Goal: Task Accomplishment & Management: Manage account settings

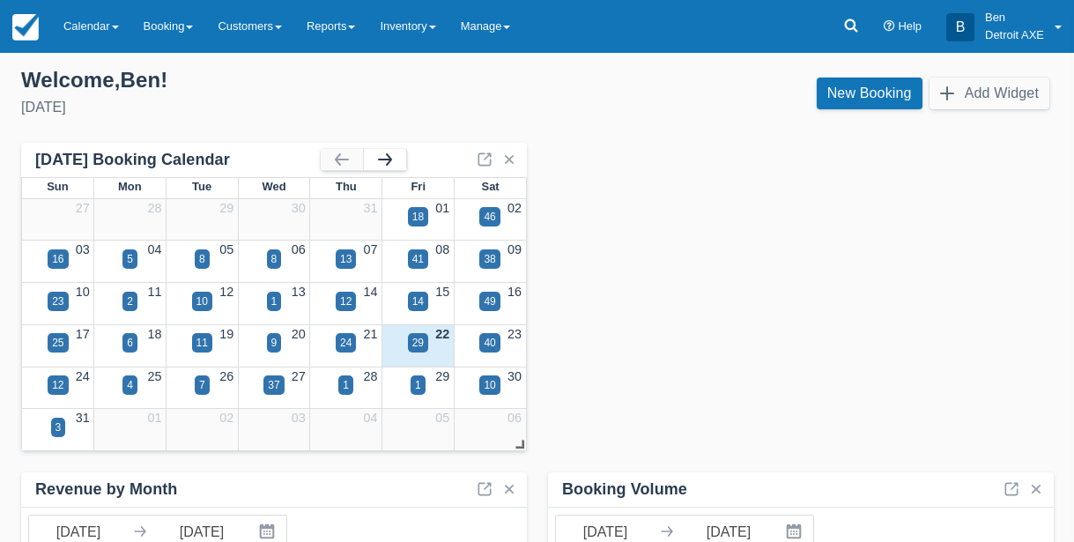
click at [390, 161] on button "button" at bounding box center [385, 159] width 42 height 21
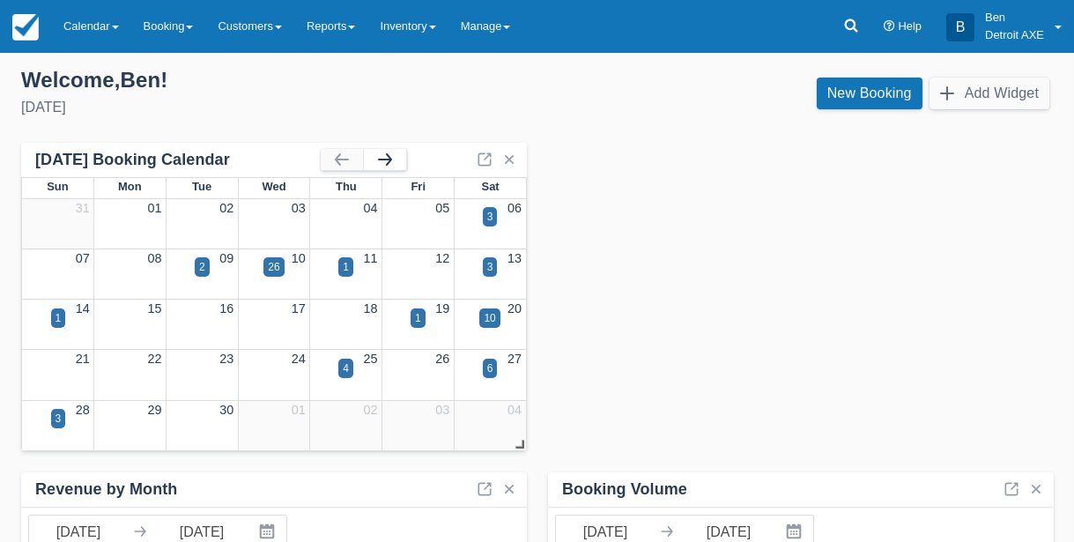
click at [390, 161] on button "button" at bounding box center [385, 159] width 42 height 21
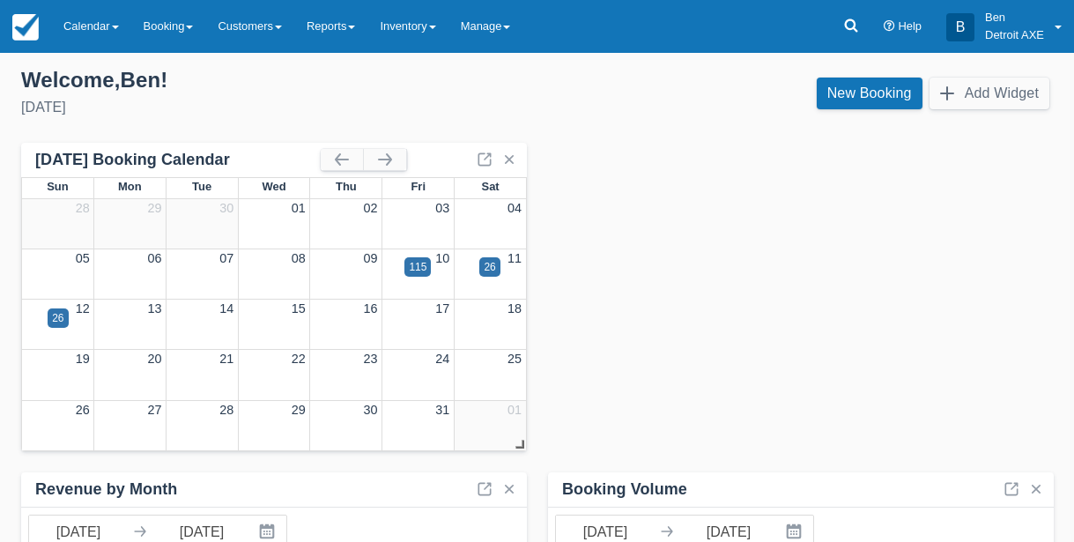
click at [497, 328] on div "26" at bounding box center [274, 329] width 504 height 20
click at [512, 314] on link "18" at bounding box center [515, 308] width 14 height 14
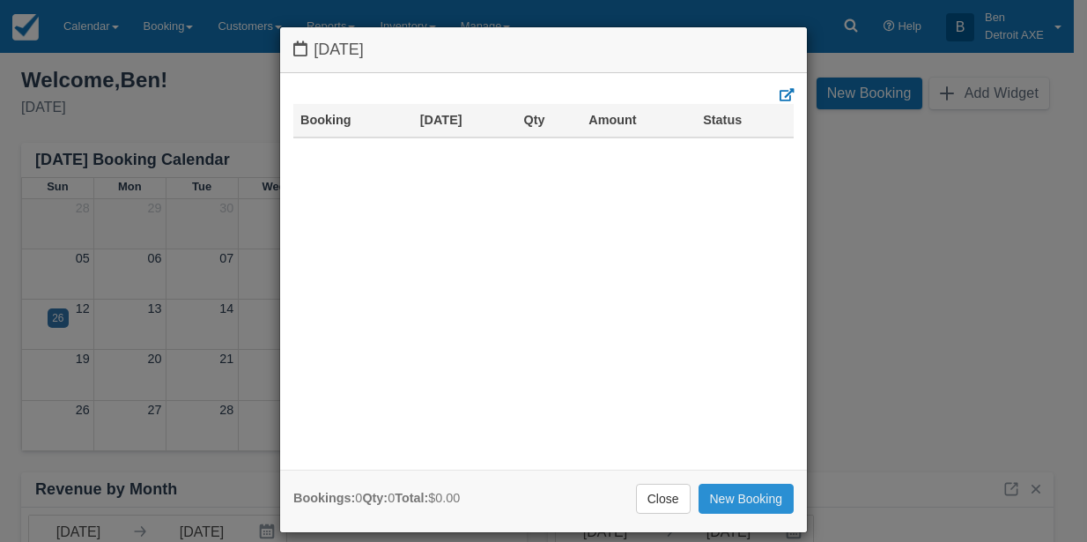
click at [716, 494] on link "New Booking" at bounding box center [747, 499] width 96 height 30
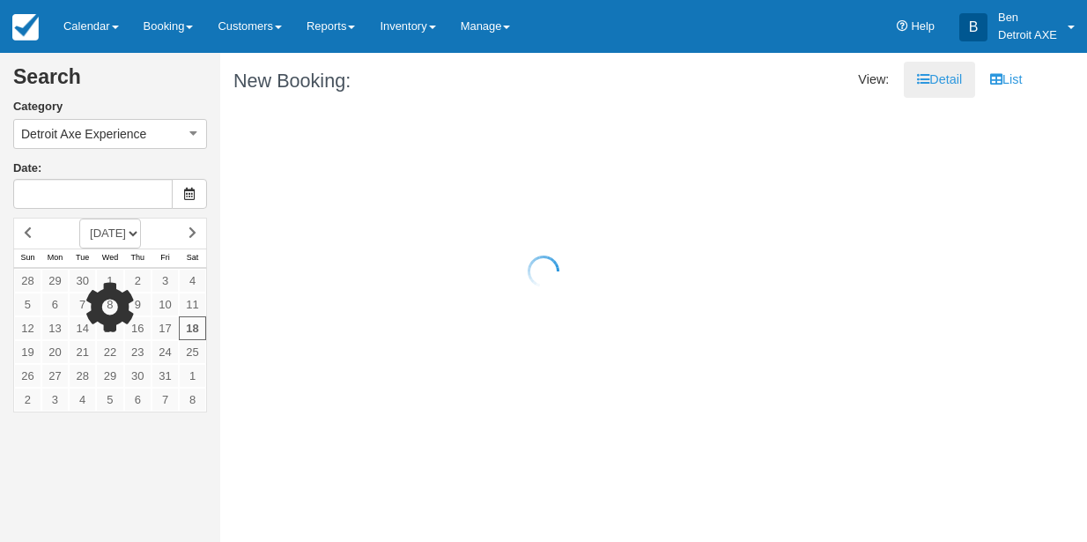
type input "[DATE]"
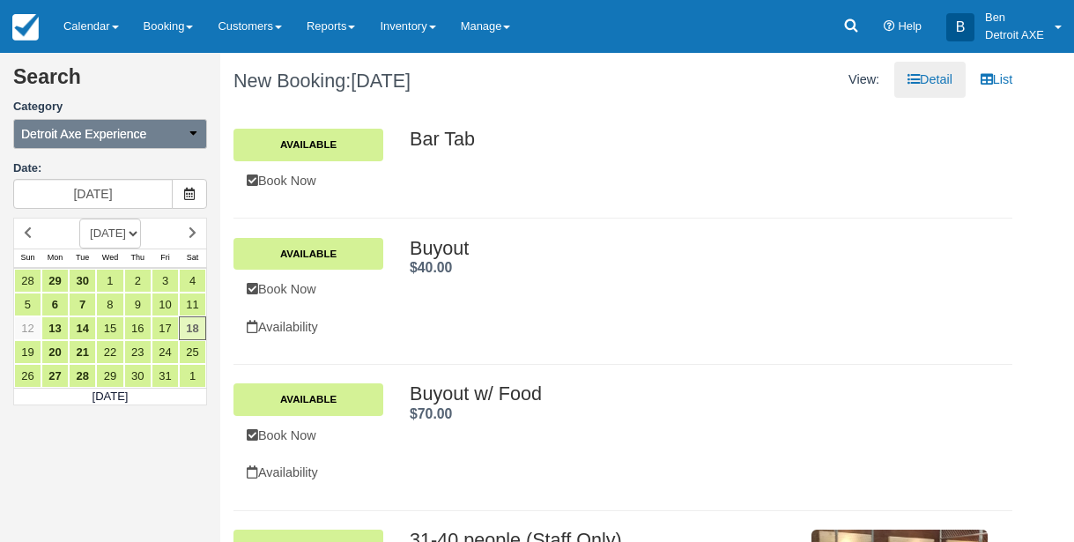
click at [177, 137] on button "Detroit Axe Experience" at bounding box center [110, 134] width 194 height 30
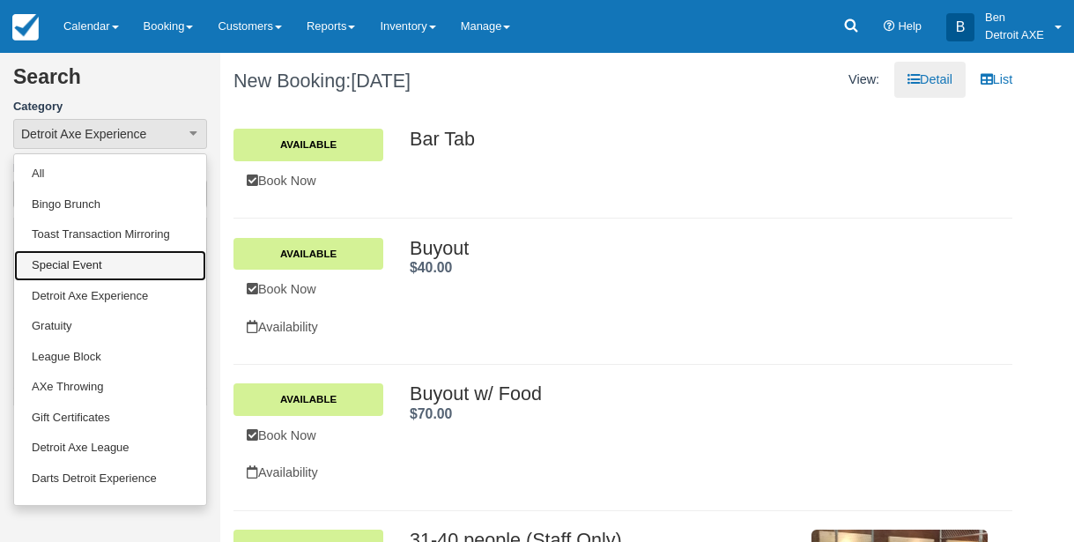
click at [105, 273] on link "Special Event" at bounding box center [110, 265] width 192 height 31
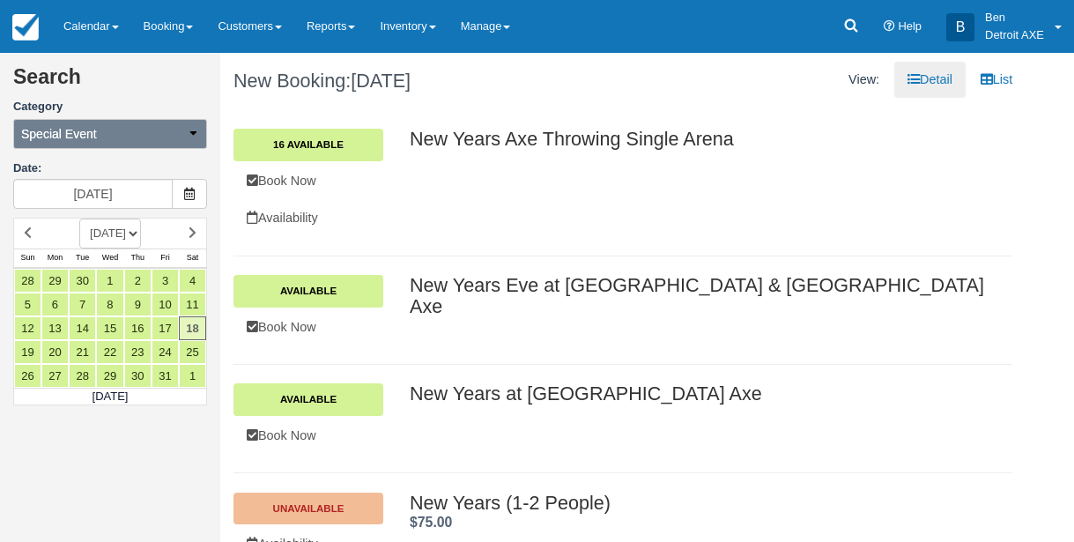
click at [167, 133] on button "Special Event" at bounding box center [110, 134] width 194 height 30
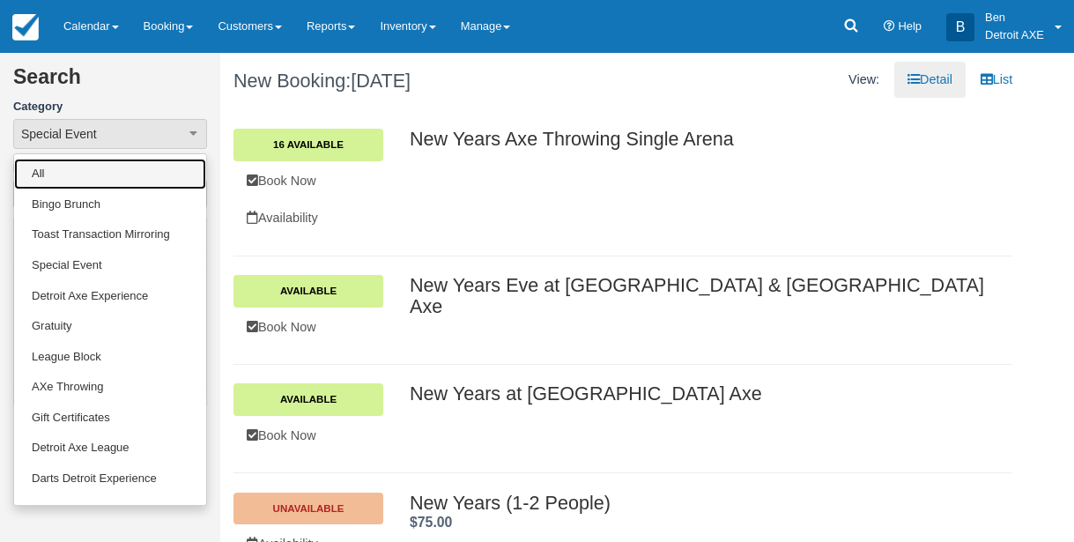
click at [95, 171] on link "All" at bounding box center [110, 174] width 192 height 31
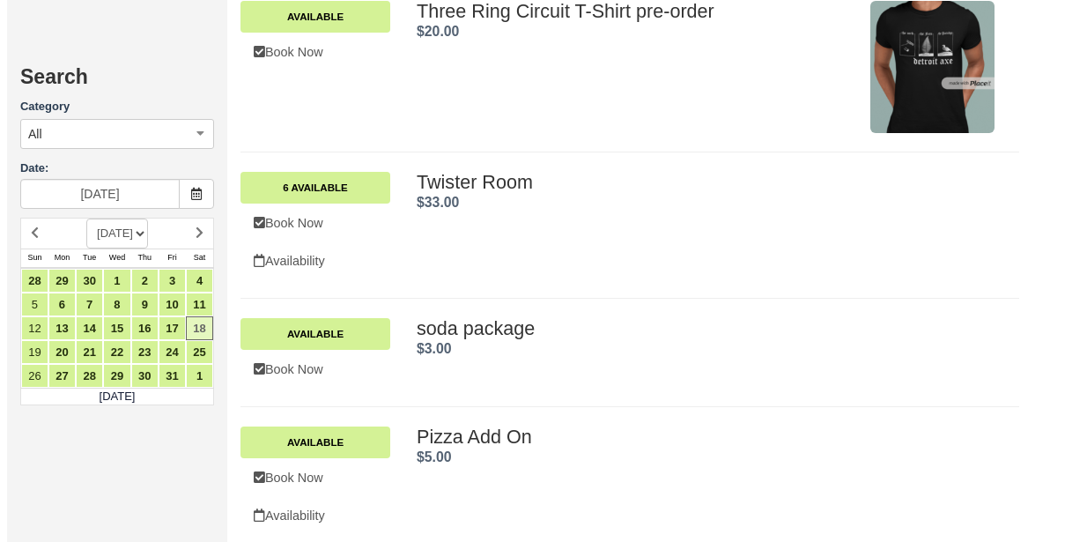
scroll to position [2198, 0]
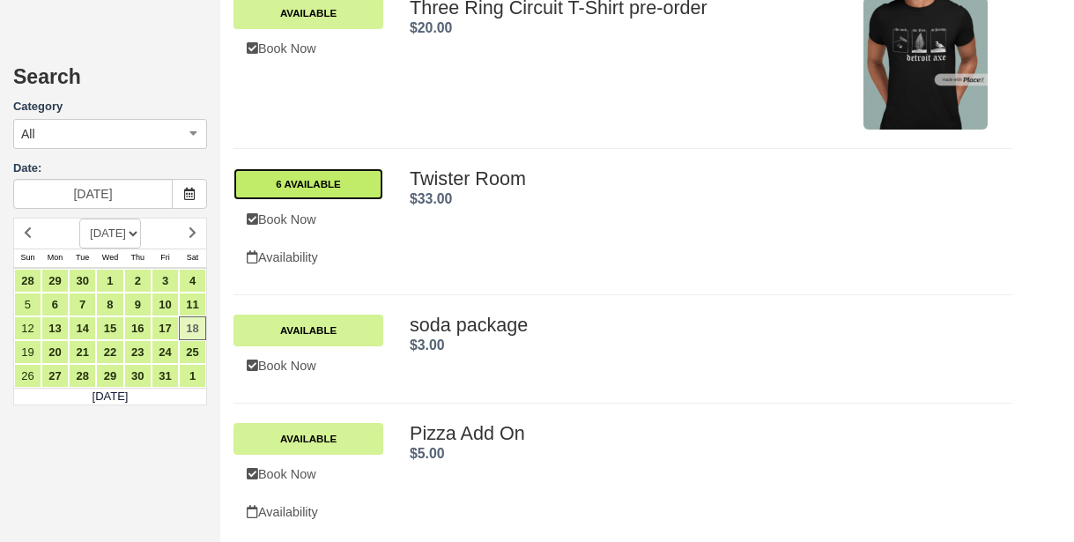
click at [352, 191] on link "6 Available" at bounding box center [309, 184] width 150 height 32
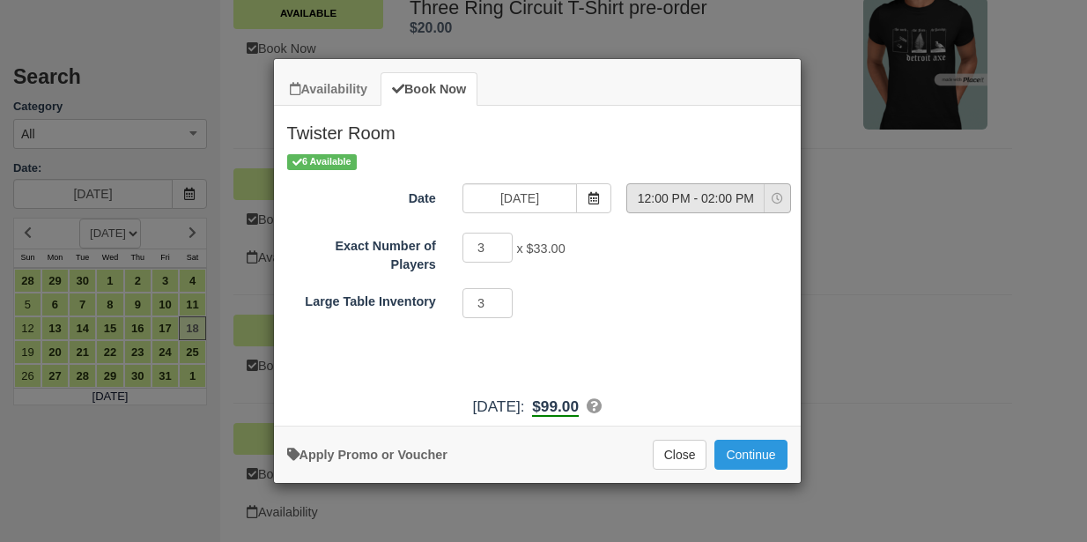
click at [727, 201] on span "12:00 PM - 02:00 PM" at bounding box center [695, 198] width 137 height 18
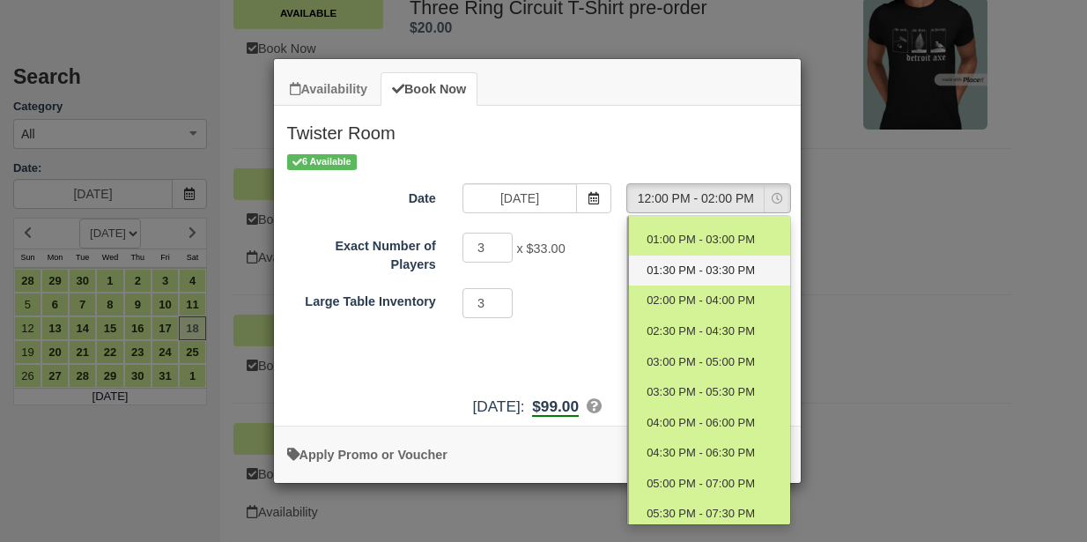
scroll to position [142, 0]
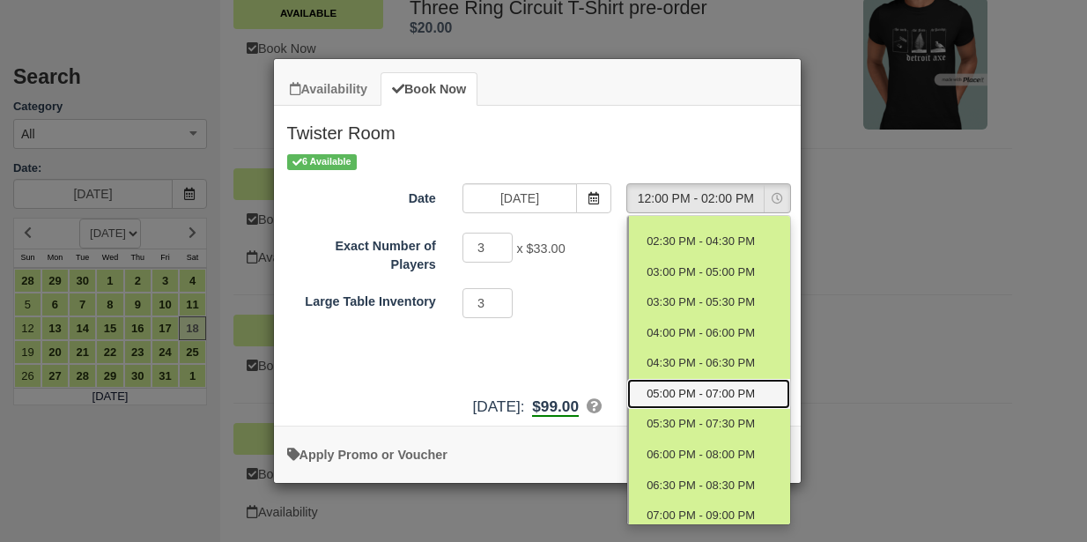
click at [716, 390] on span "05:00 PM - 07:00 PM" at bounding box center [701, 394] width 108 height 17
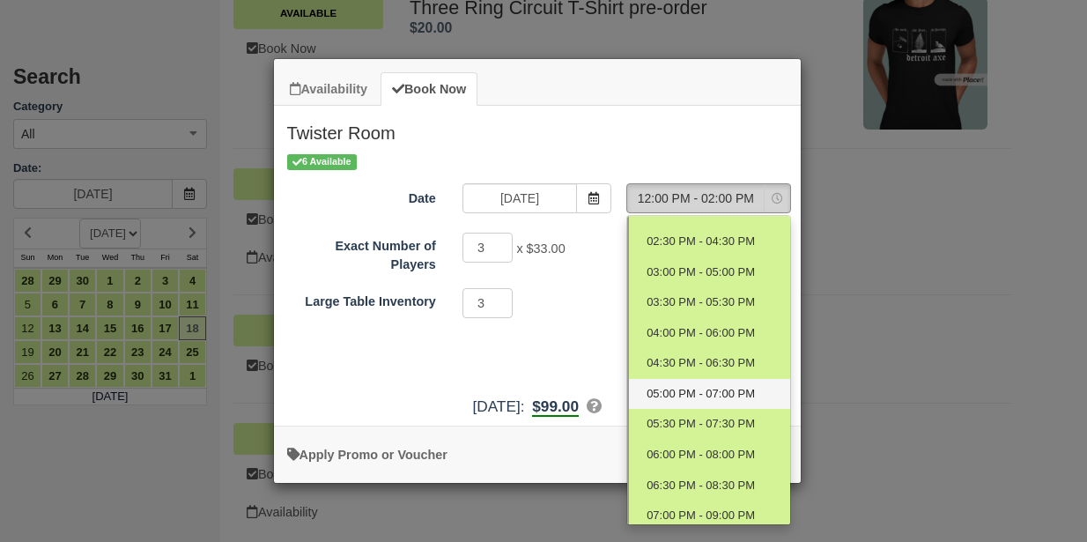
select select "10"
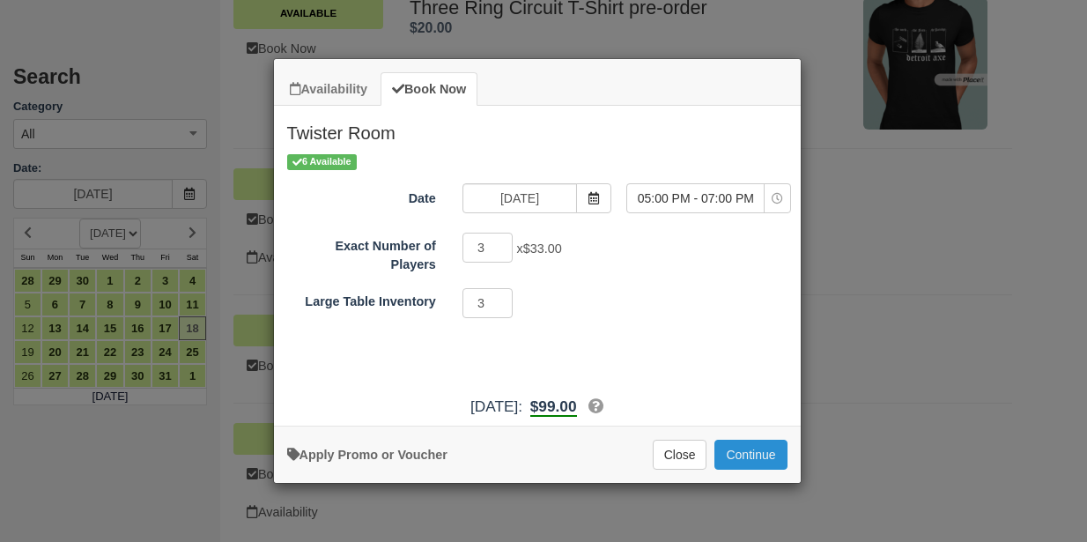
click at [736, 457] on button "Continue" at bounding box center [751, 455] width 72 height 30
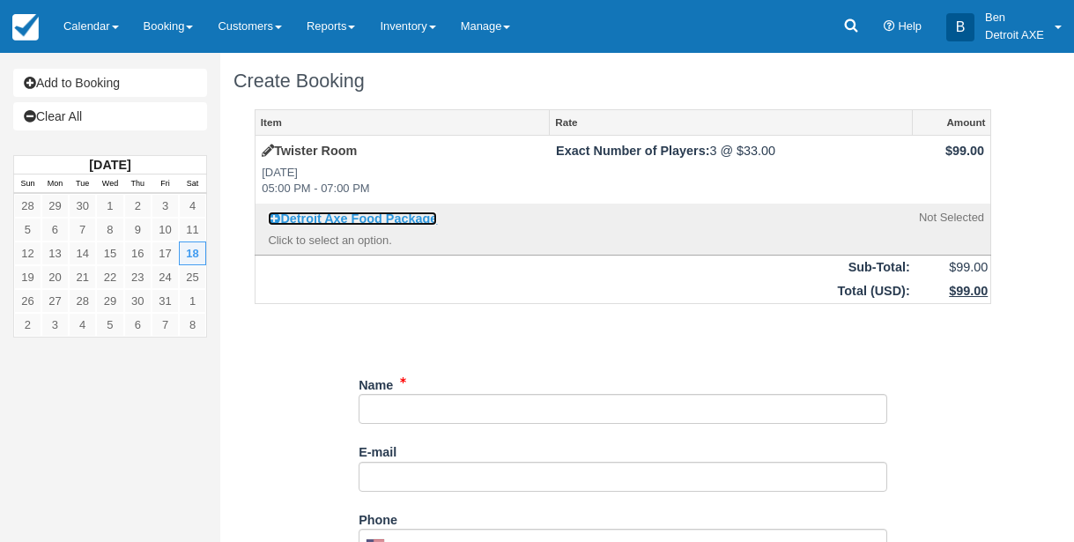
click at [380, 219] on strong "Detroit Axe Food Package" at bounding box center [358, 218] width 157 height 14
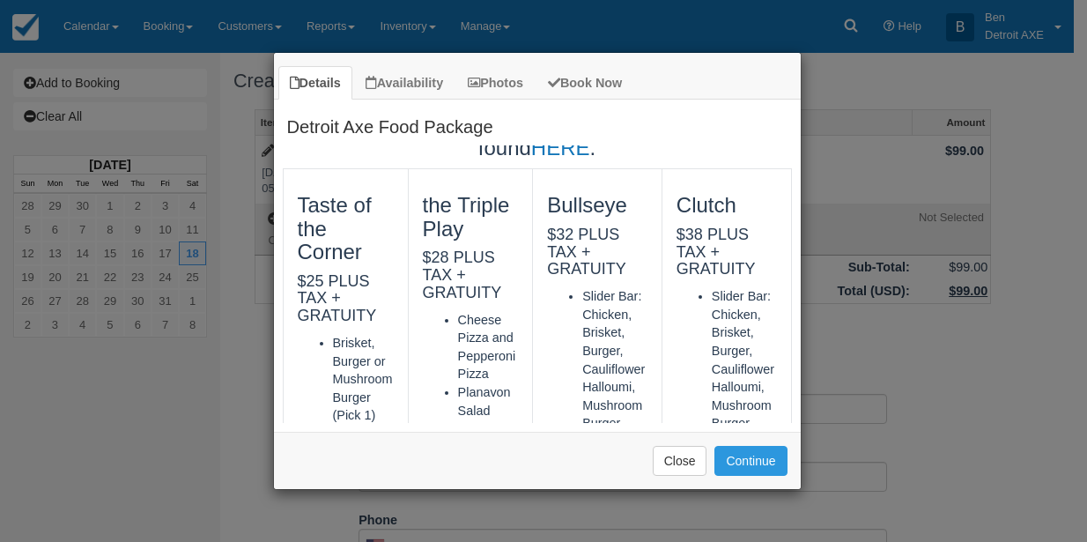
scroll to position [133, 0]
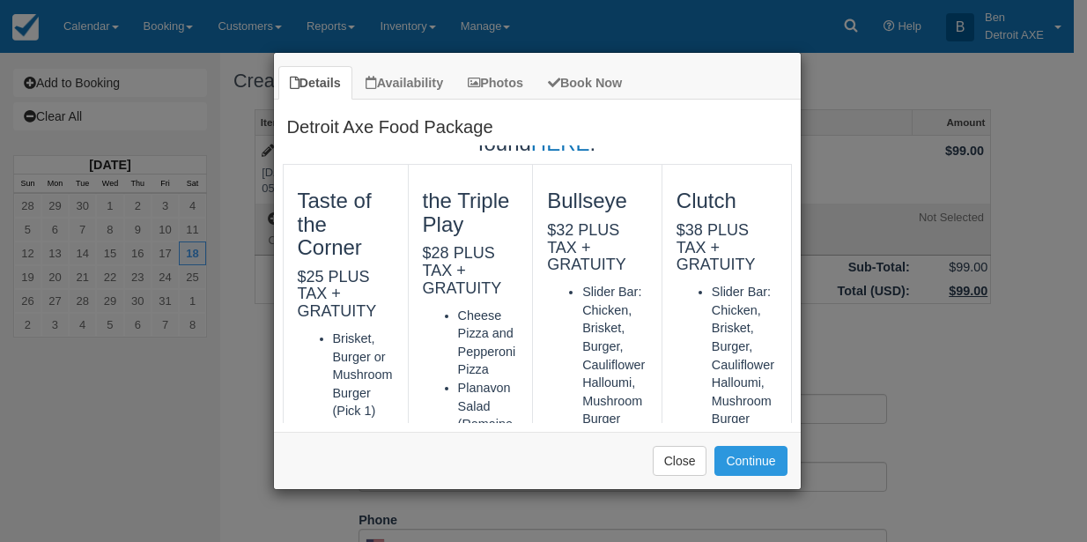
click at [736, 261] on h4 "$38 PLUS TAX + GRATUITY" at bounding box center [727, 248] width 100 height 52
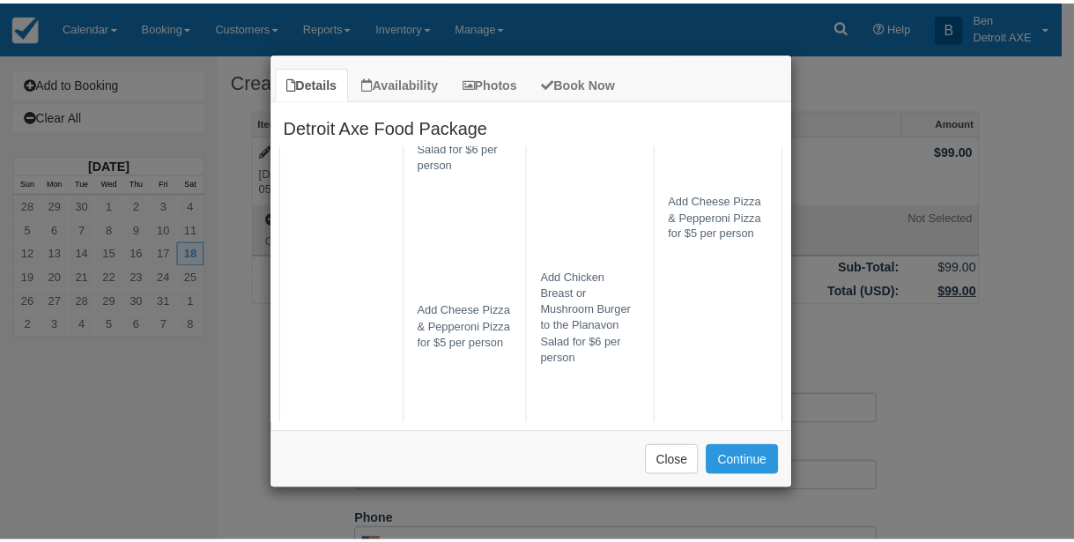
scroll to position [1167, 0]
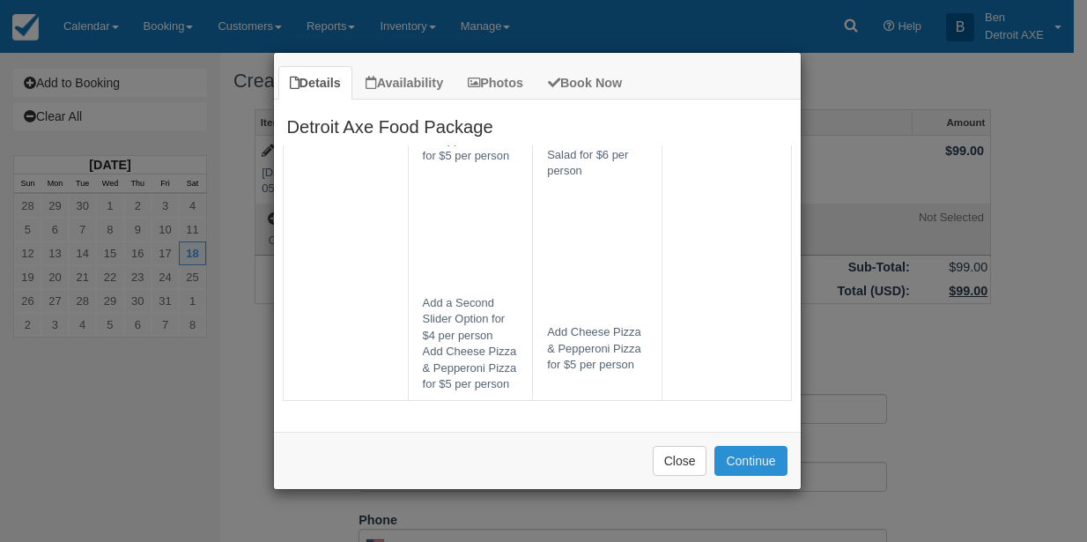
click at [749, 464] on button "Continue" at bounding box center [751, 461] width 72 height 30
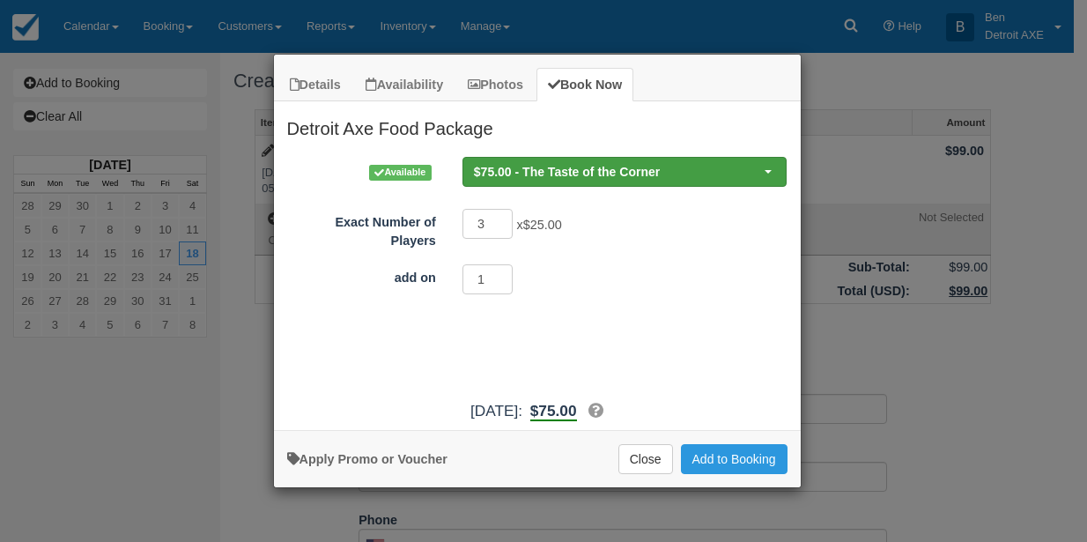
click at [636, 163] on span "$75.00 - The Taste of the Corner" at bounding box center [619, 172] width 291 height 18
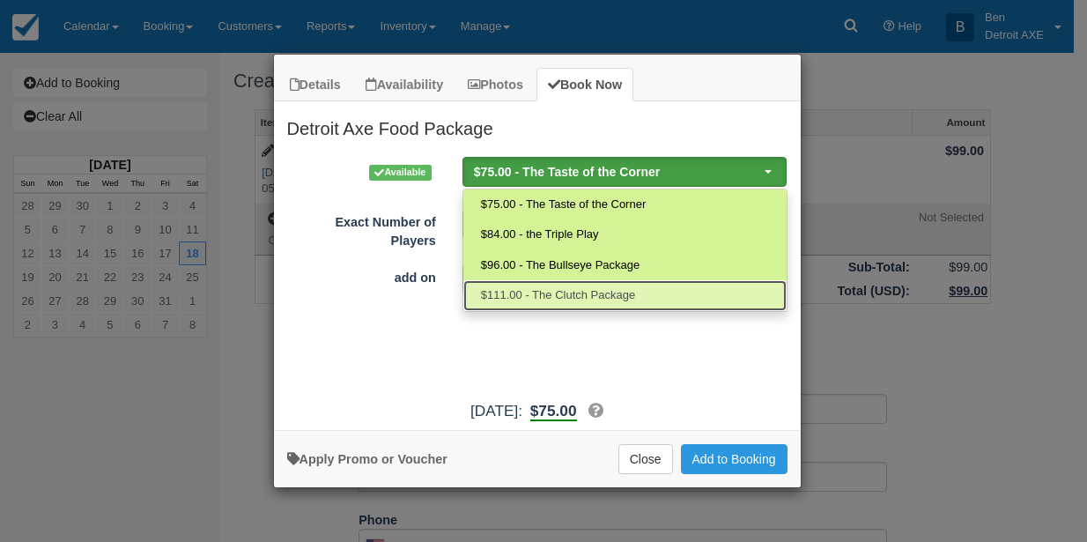
click at [626, 292] on span "$111.00 - The Clutch Package" at bounding box center [558, 295] width 154 height 17
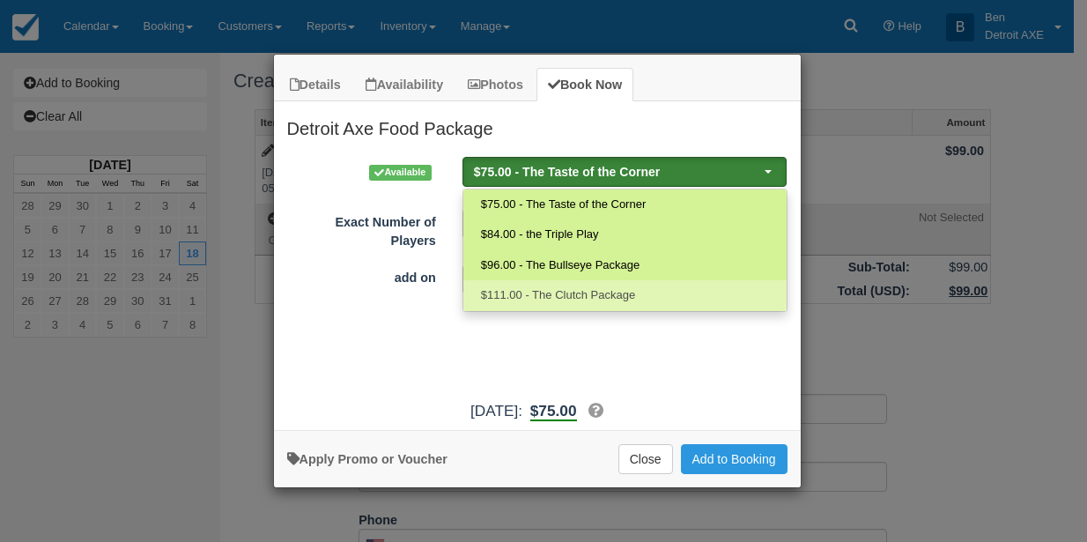
select select "46"
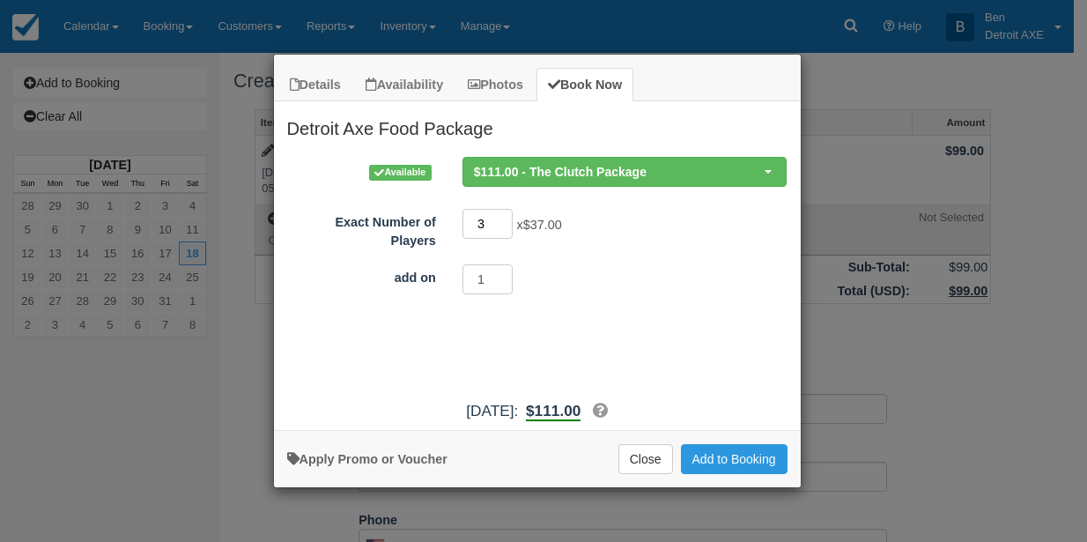
drag, startPoint x: 493, startPoint y: 226, endPoint x: 456, endPoint y: 226, distance: 37.9
click at [456, 226] on div "3 x $37.00 Required." at bounding box center [603, 226] width 308 height 34
type input "19"
click at [758, 465] on button "Add to Booking" at bounding box center [734, 459] width 107 height 30
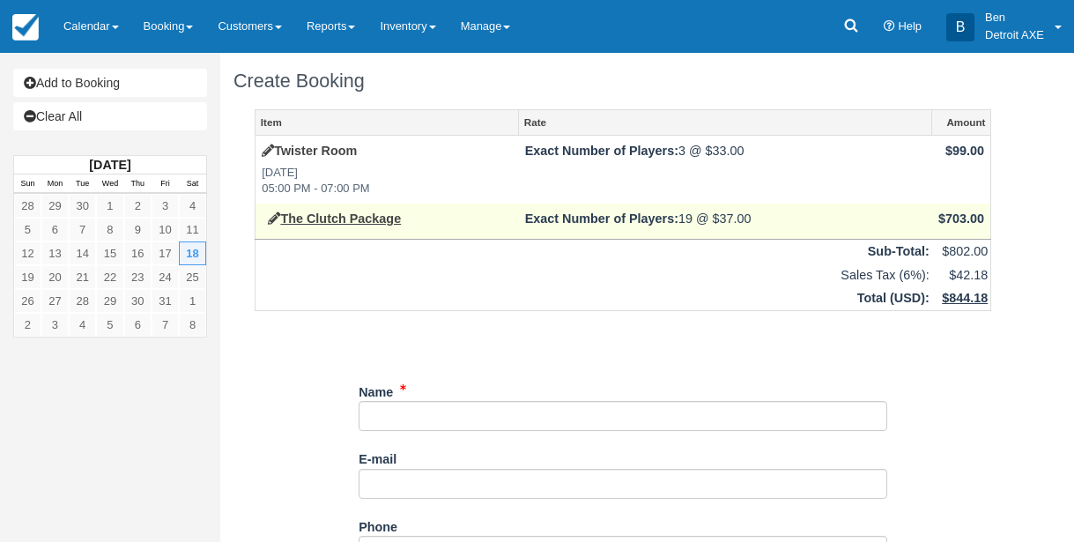
click at [501, 229] on td "The Clutch Package" at bounding box center [387, 221] width 263 height 35
click at [372, 220] on link "The Clutch Package" at bounding box center [334, 218] width 133 height 14
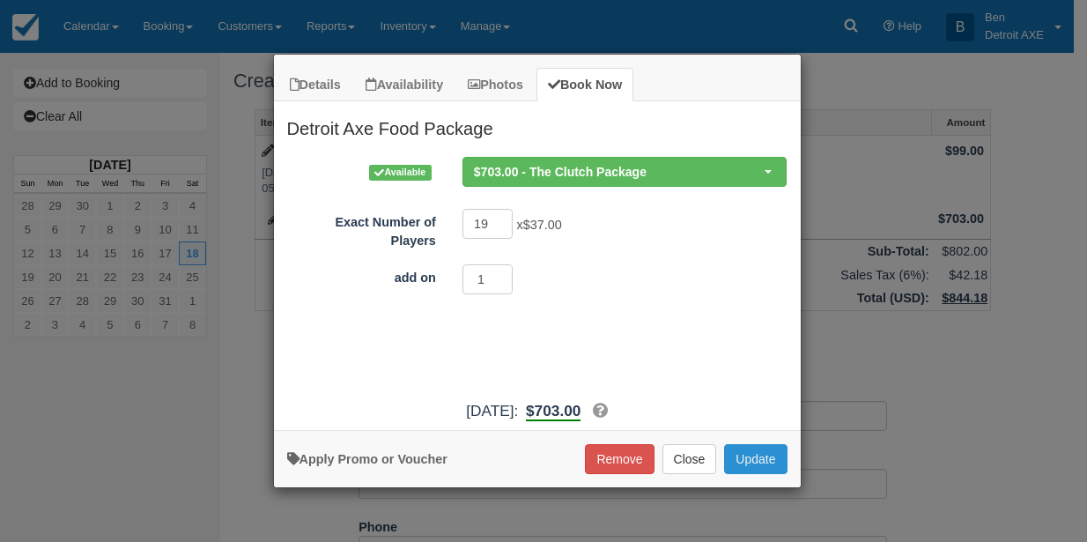
click at [764, 469] on button "Update" at bounding box center [755, 459] width 63 height 30
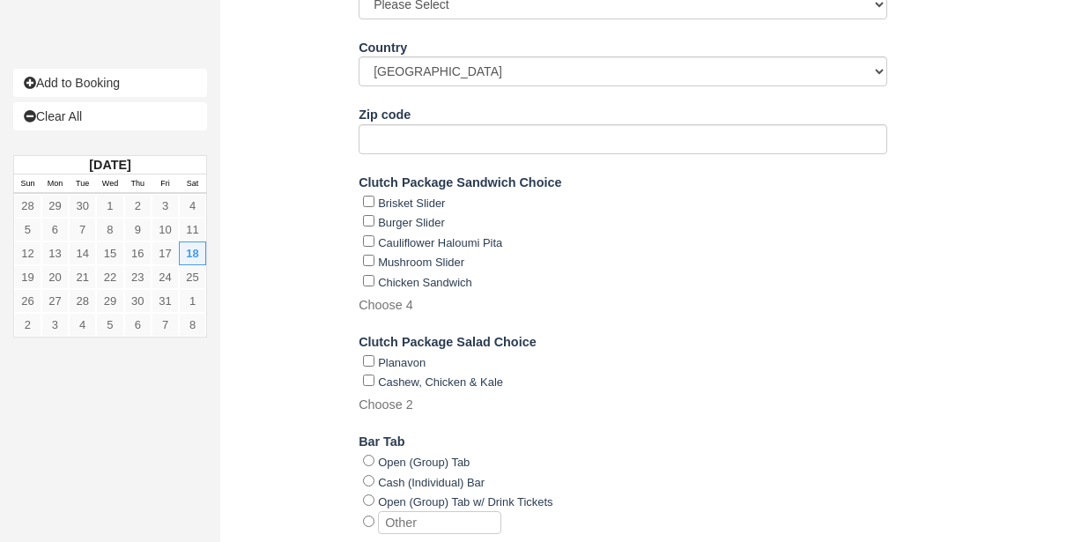
scroll to position [863, 0]
click at [367, 221] on input "Burger Slider" at bounding box center [368, 219] width 11 height 11
checkbox input "true"
click at [370, 243] on input "Cauliflower Haloumi Pita" at bounding box center [368, 239] width 11 height 11
checkbox input "true"
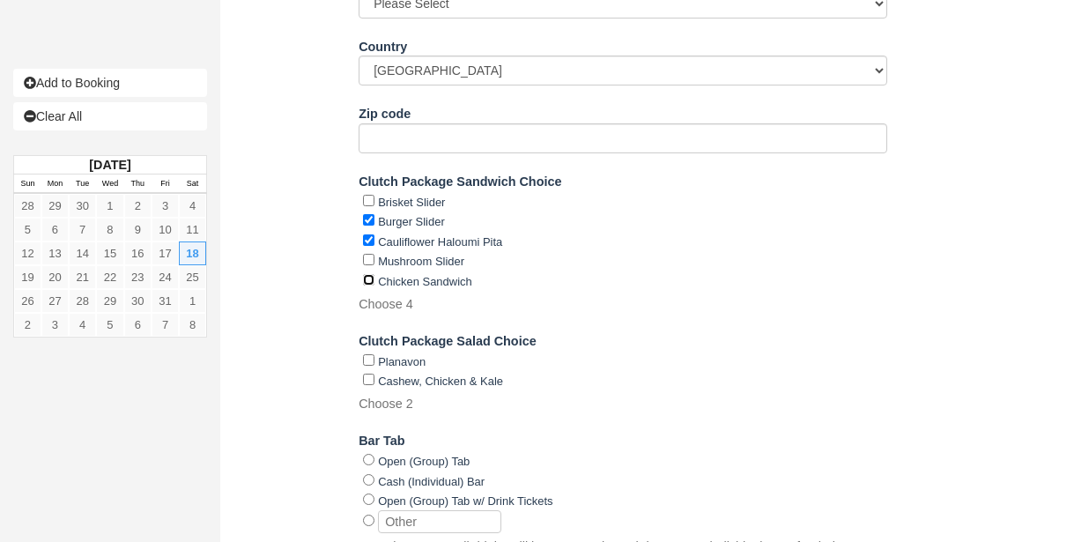
click at [371, 280] on input "Chicken Sandwich" at bounding box center [368, 279] width 11 height 11
checkbox input "true"
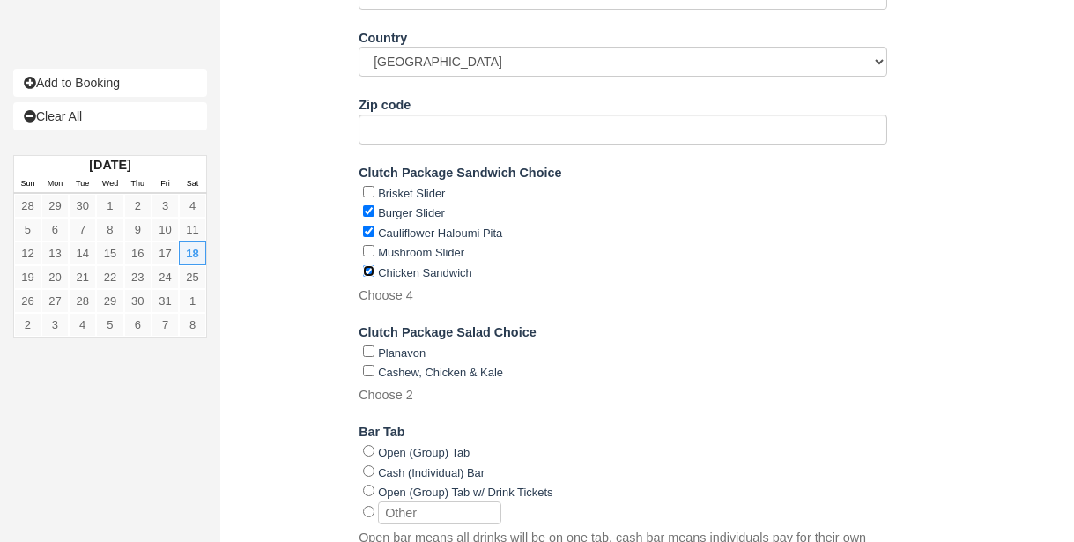
scroll to position [886, 0]
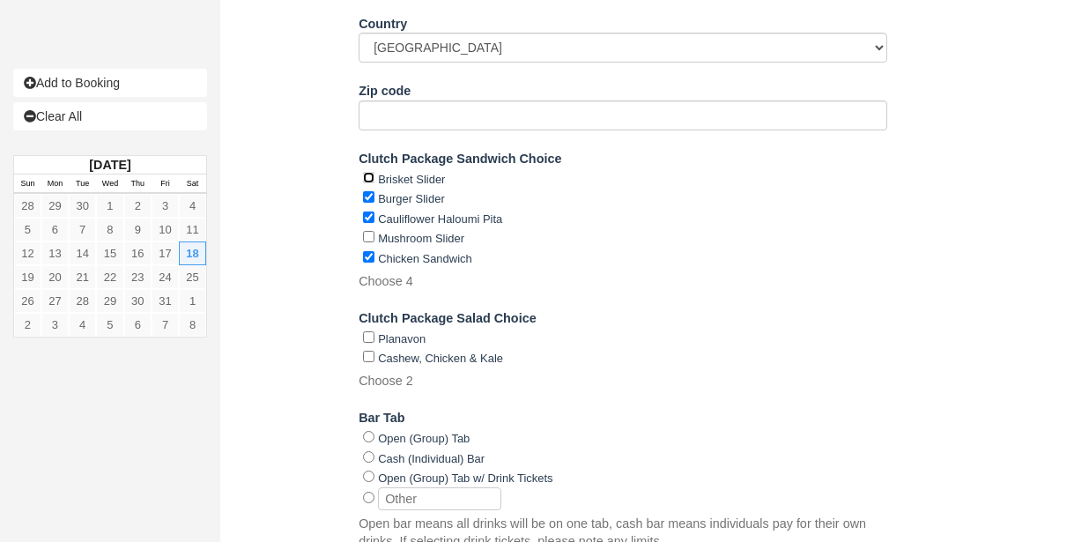
click at [371, 179] on input "Brisket Slider" at bounding box center [368, 177] width 11 height 11
checkbox input "true"
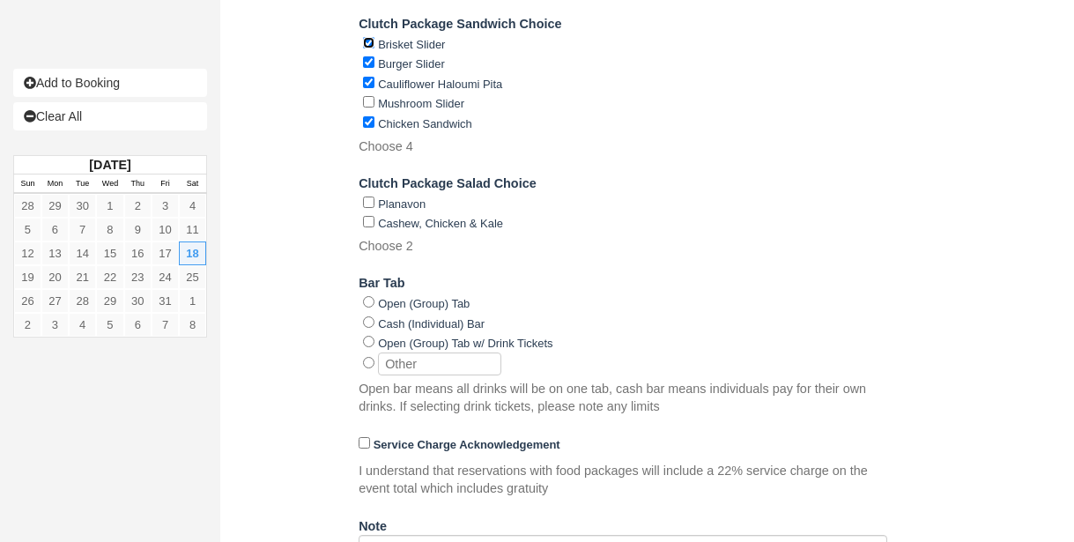
scroll to position [1022, 0]
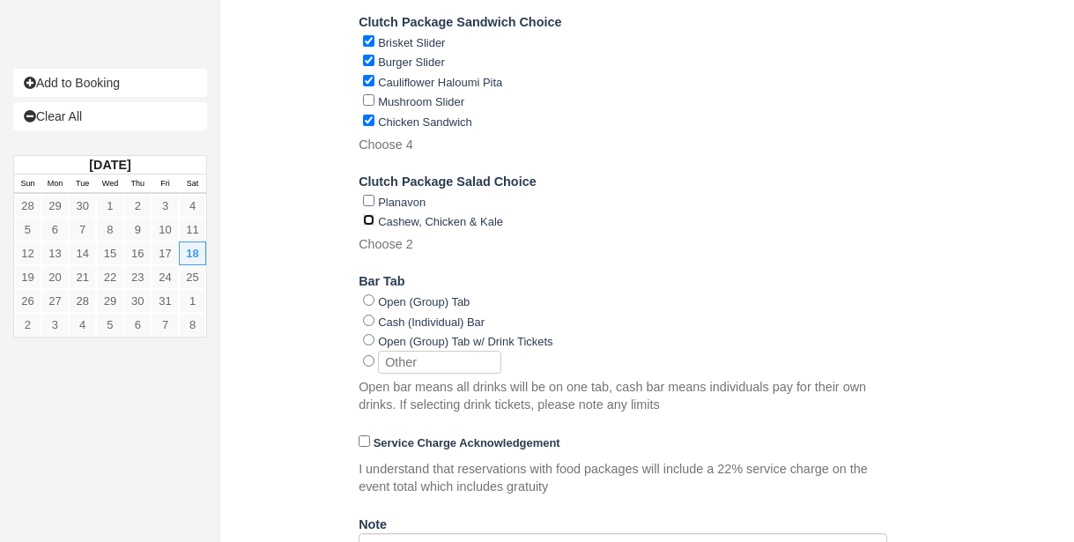
click at [371, 220] on input "Cashew, Chicken & Kale" at bounding box center [368, 219] width 11 height 11
checkbox input "true"
click at [370, 200] on input "Planavon" at bounding box center [368, 200] width 11 height 11
checkbox input "true"
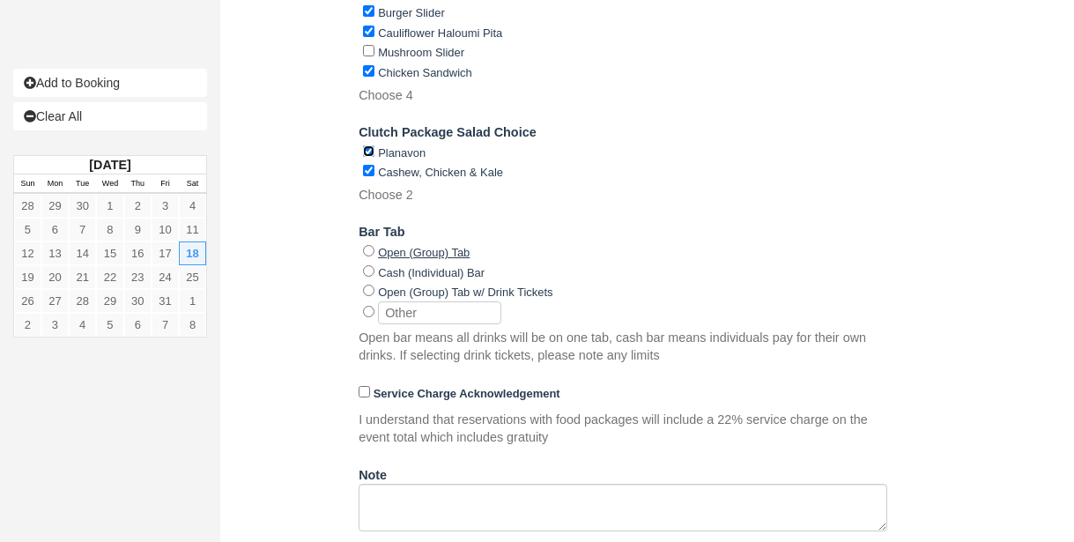
scroll to position [1080, 0]
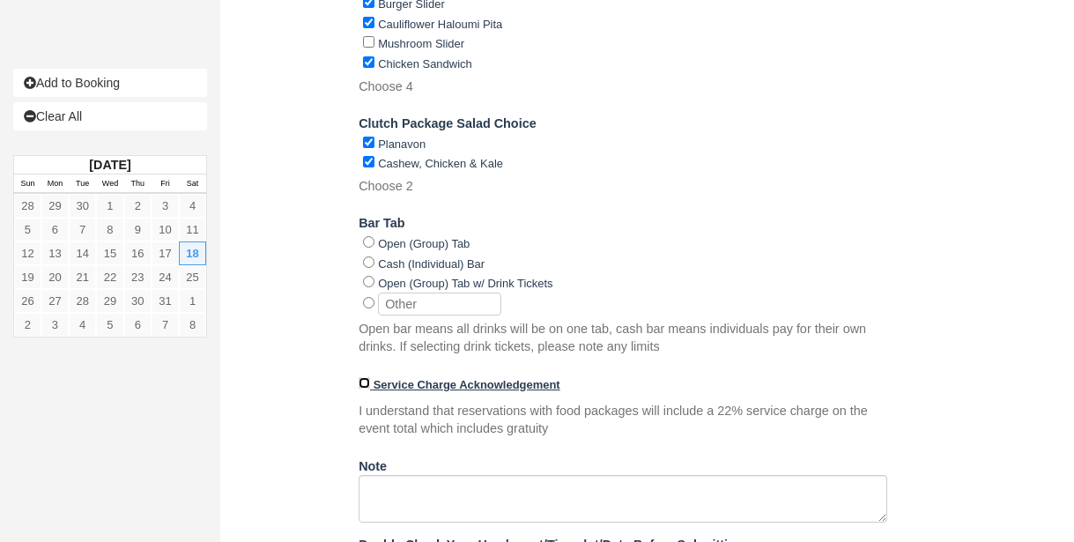
click at [367, 384] on input "Service Charge Acknowledgement" at bounding box center [364, 382] width 11 height 11
checkbox input "true"
click at [367, 261] on input "Cash (Individual) Bar" at bounding box center [368, 261] width 11 height 11
radio input "true"
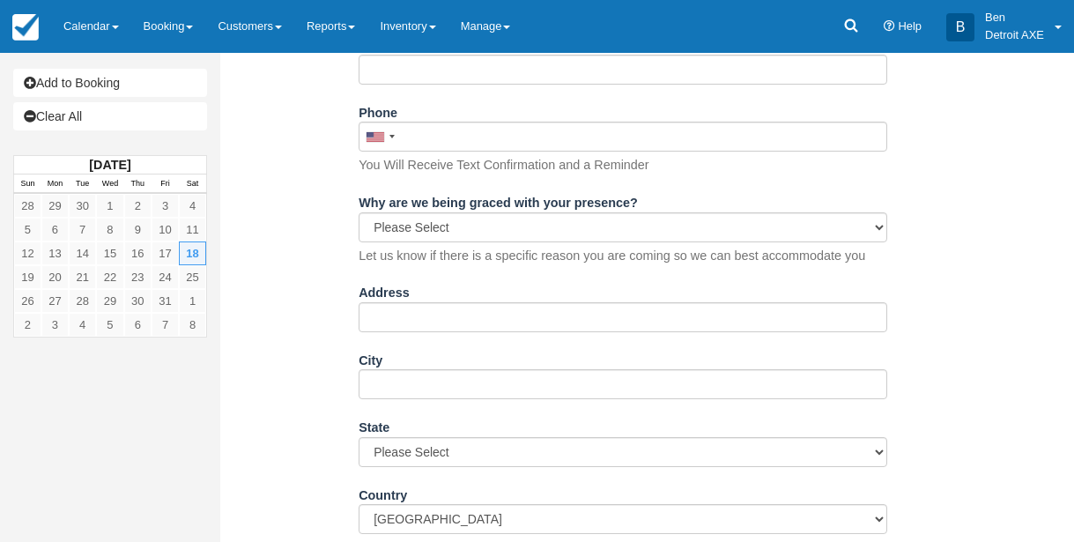
scroll to position [175, 0]
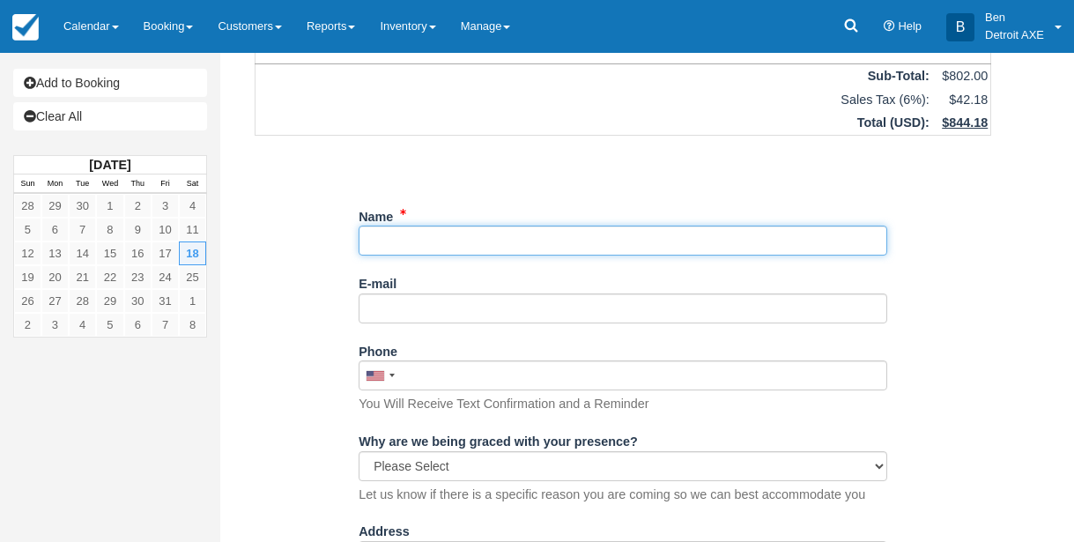
click at [721, 237] on input "Name" at bounding box center [623, 241] width 529 height 30
type input "[PERSON_NAME]"
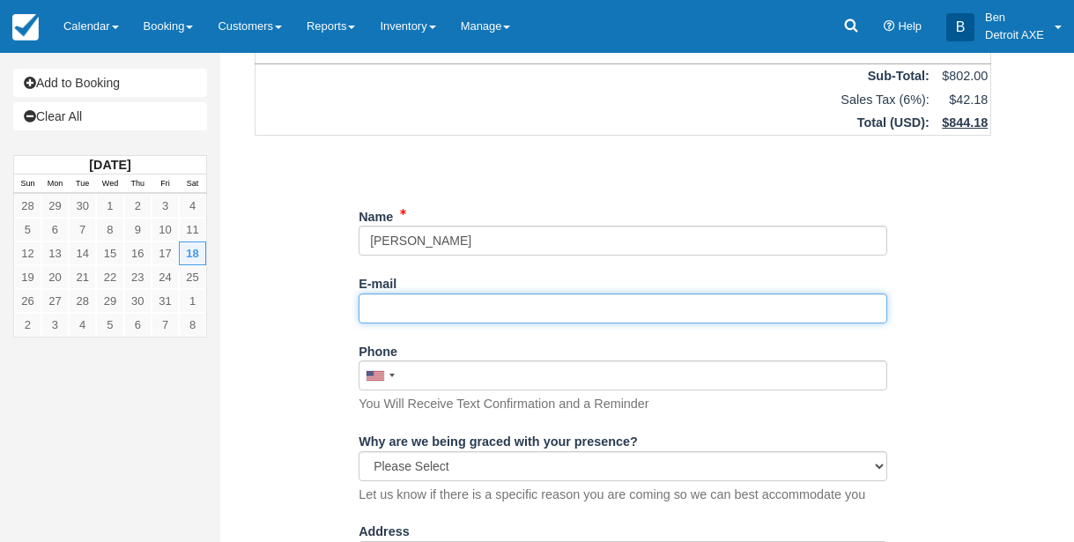
paste input "[EMAIL_ADDRESS][DOMAIN_NAME]"
type input "[EMAIL_ADDRESS][DOMAIN_NAME]"
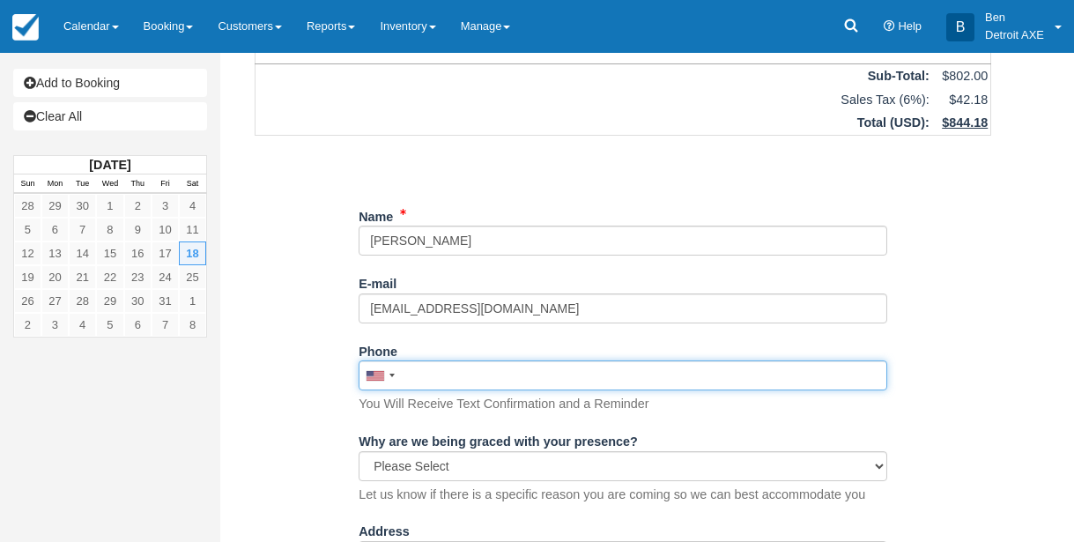
click at [492, 383] on input "Phone" at bounding box center [623, 375] width 529 height 30
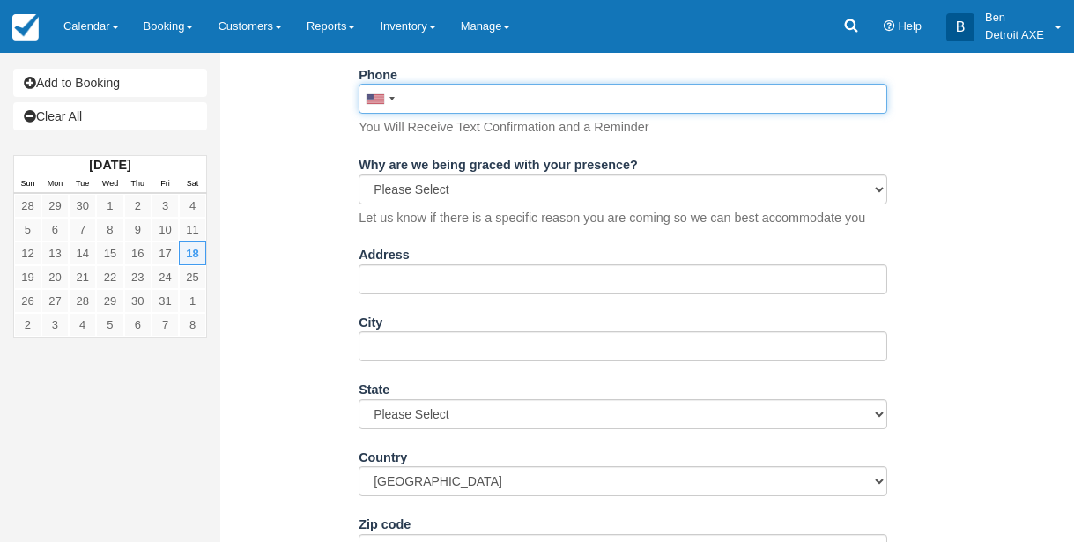
scroll to position [453, 0]
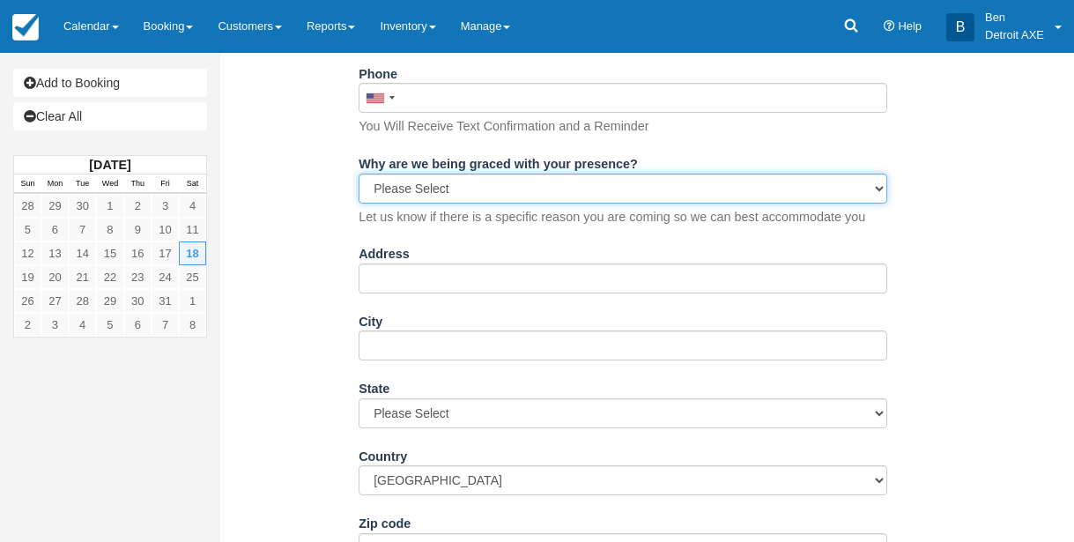
click at [497, 197] on select "Please Select Gaming Bingo Brunch! Trivia (Monday & Thursday) Karaoke (Wednesda…" at bounding box center [623, 189] width 529 height 30
select select "Other"
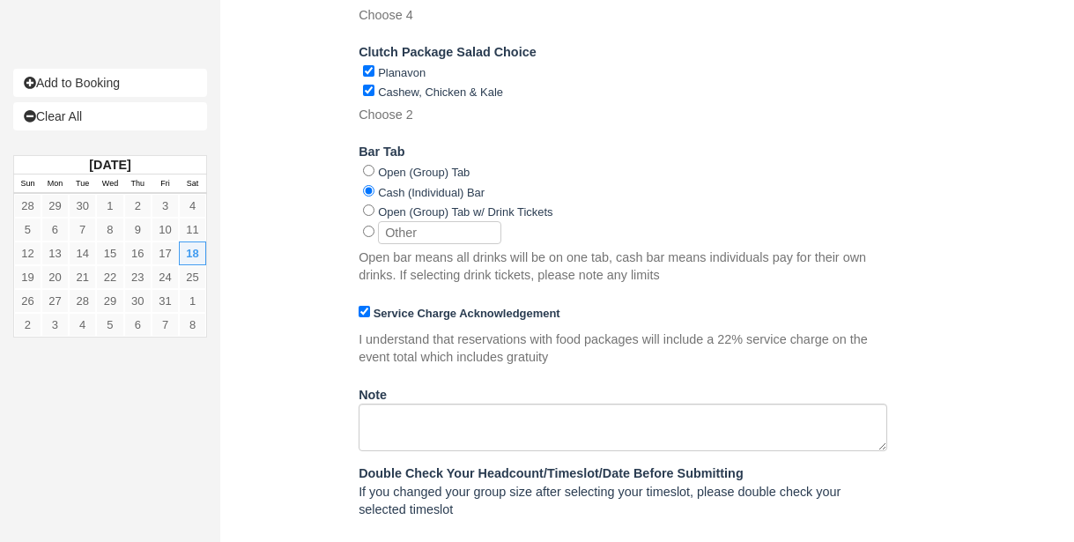
scroll to position [1320, 0]
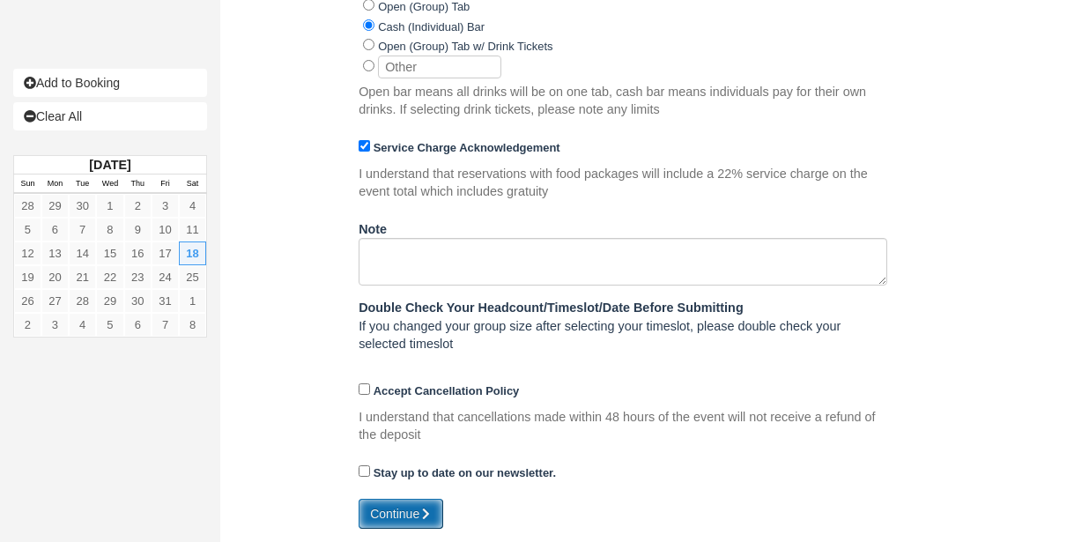
click at [390, 517] on button "Continue" at bounding box center [401, 514] width 85 height 30
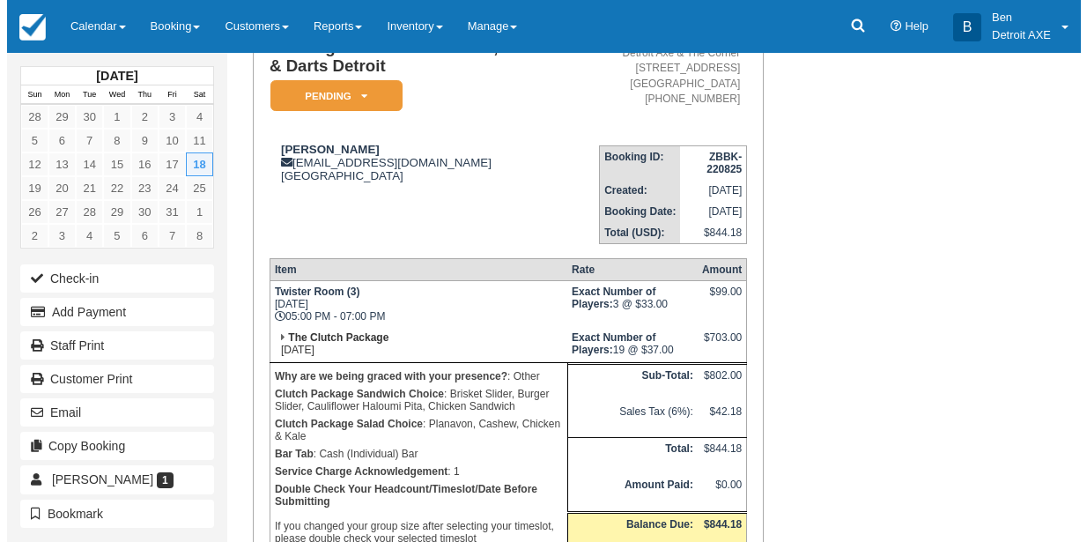
scroll to position [111, 0]
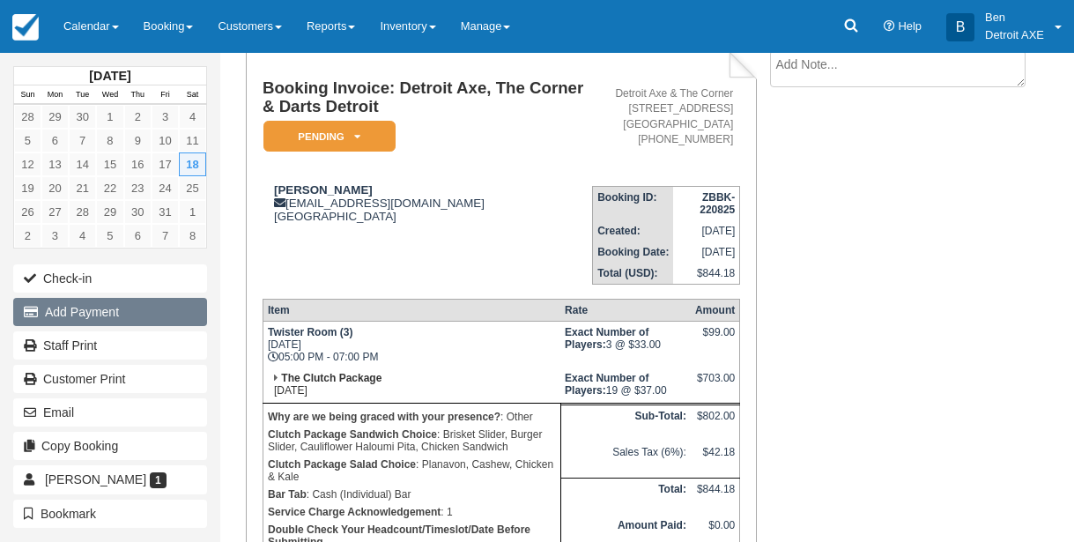
click at [124, 310] on button "Add Payment" at bounding box center [110, 312] width 194 height 28
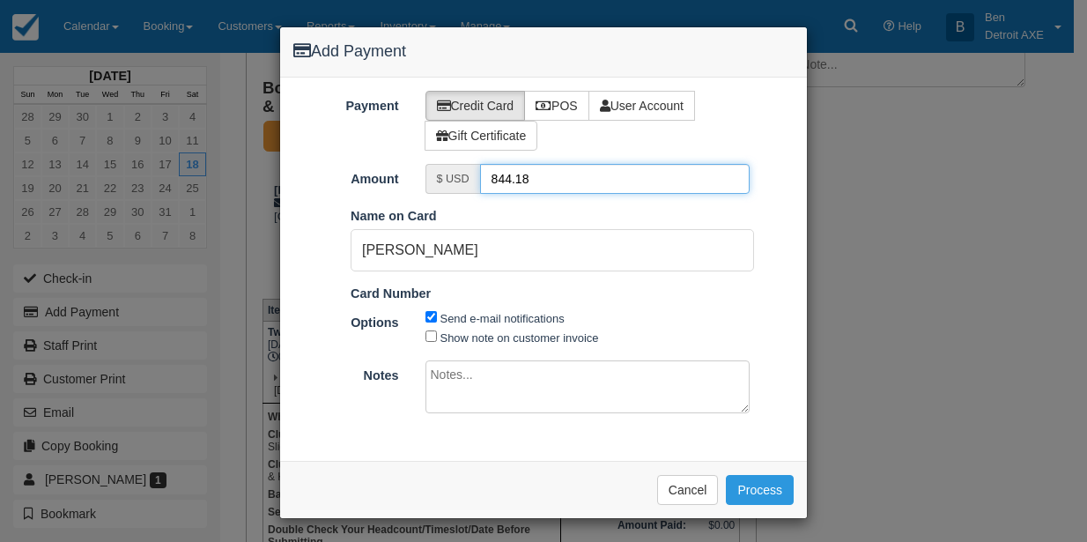
drag, startPoint x: 549, startPoint y: 187, endPoint x: 441, endPoint y: 172, distance: 108.5
click at [441, 172] on div "$ USD 844.18" at bounding box center [588, 179] width 325 height 30
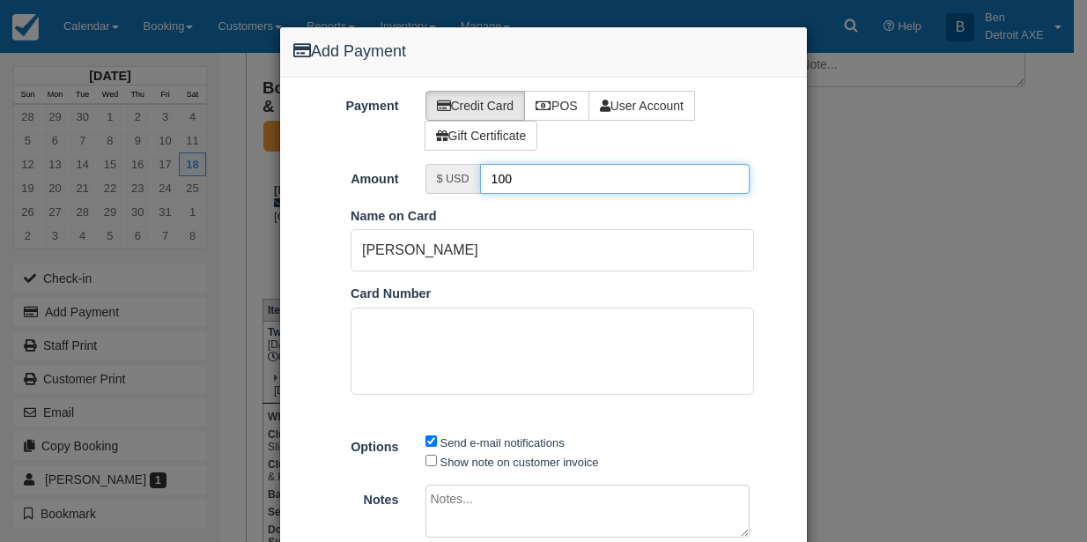
type input "100"
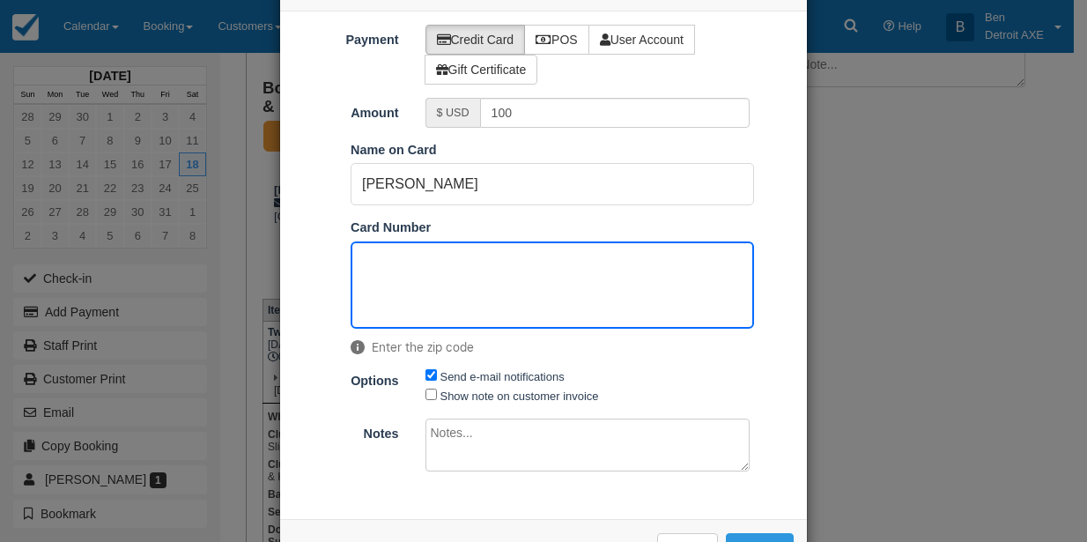
scroll to position [128, 0]
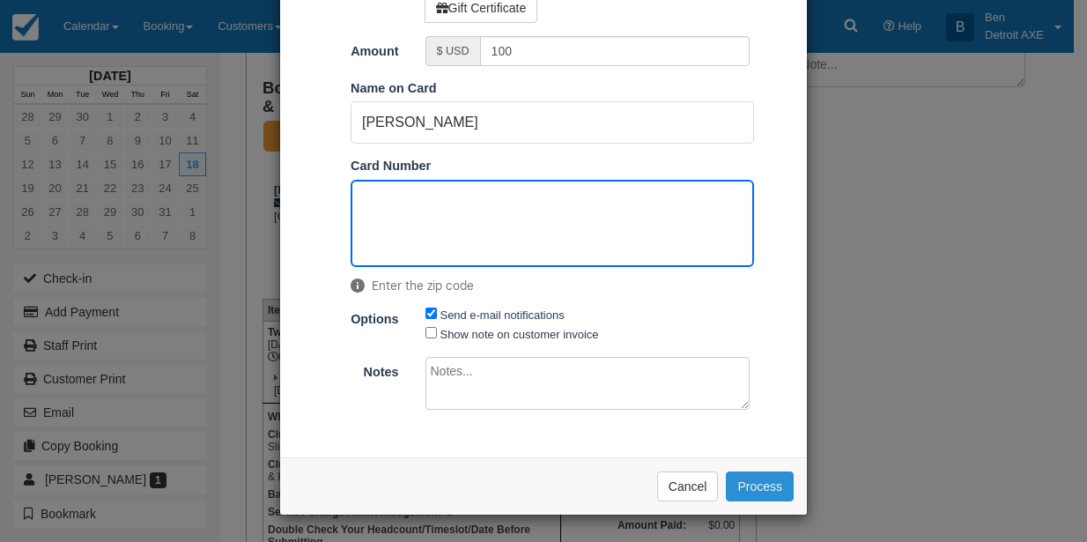
click at [763, 487] on button "Process" at bounding box center [760, 486] width 68 height 30
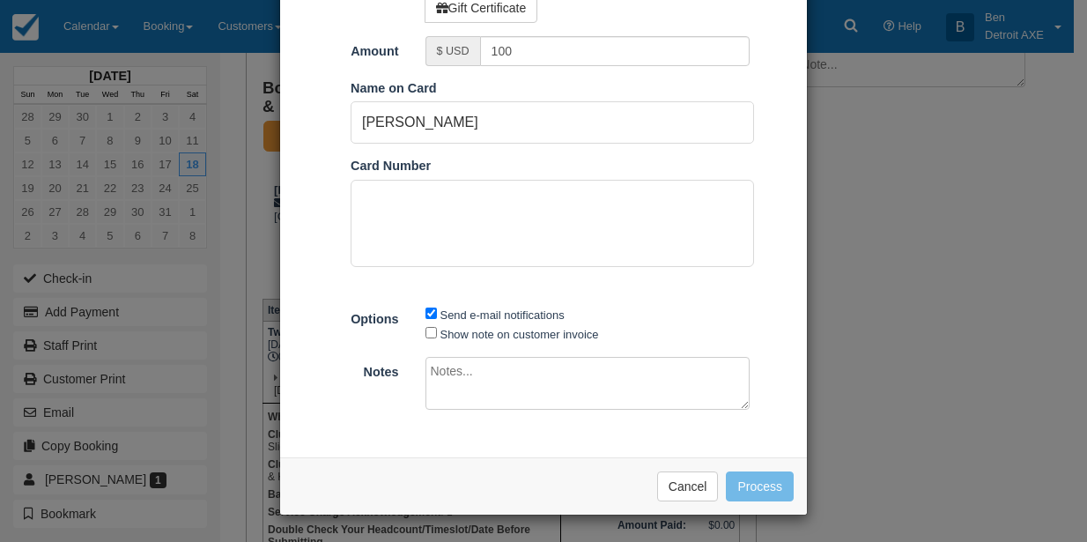
scroll to position [127, 0]
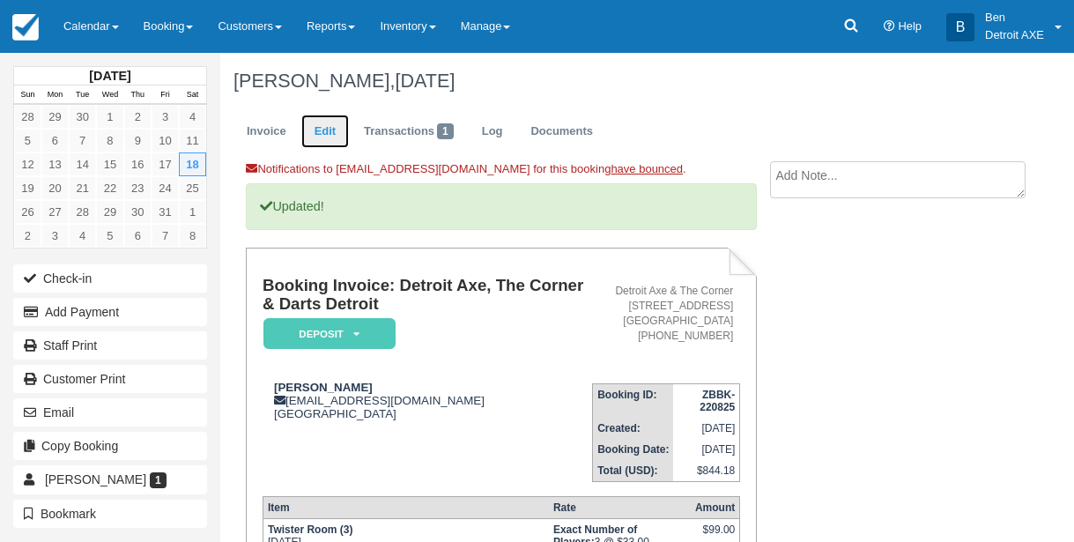
click at [313, 125] on link "Edit" at bounding box center [325, 132] width 48 height 34
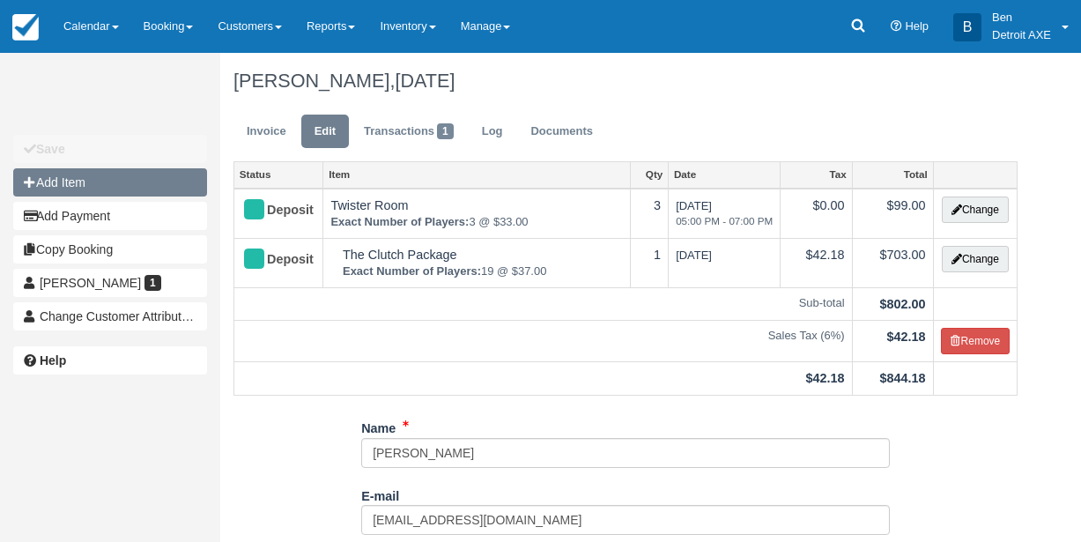
click at [110, 190] on button "Add Item" at bounding box center [110, 182] width 194 height 28
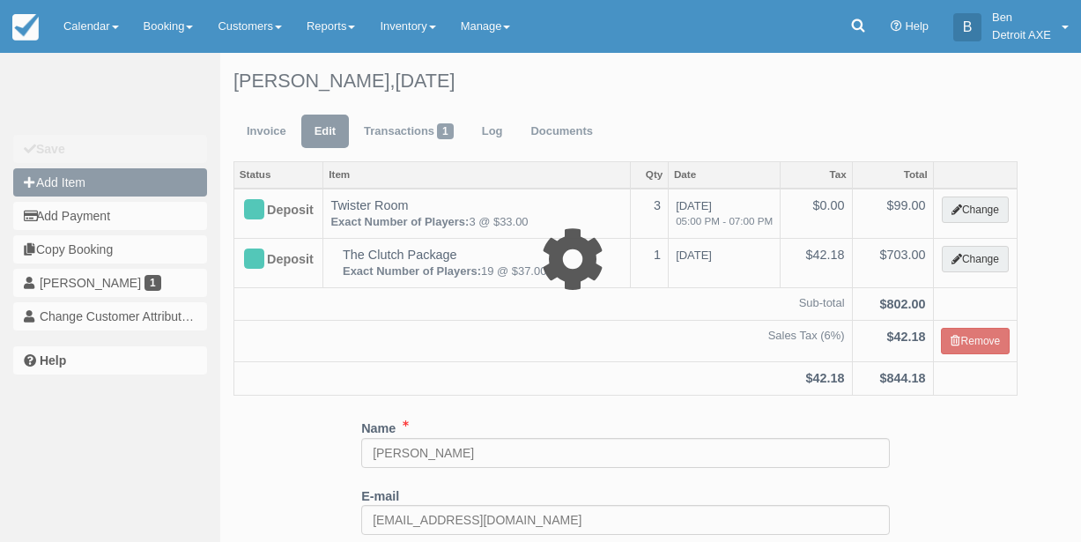
type input "0.00"
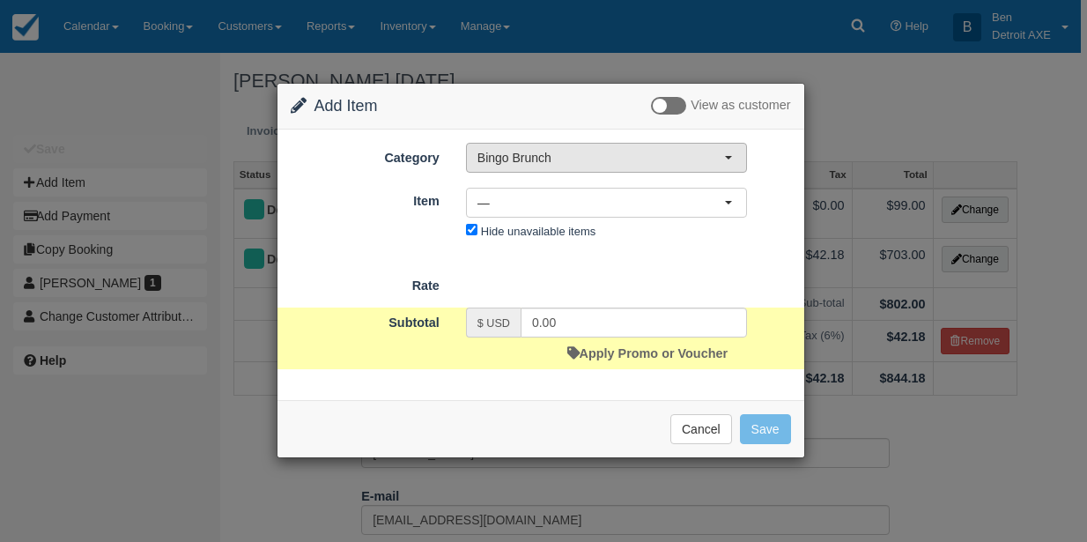
click at [570, 152] on span "Bingo Brunch" at bounding box center [601, 158] width 247 height 18
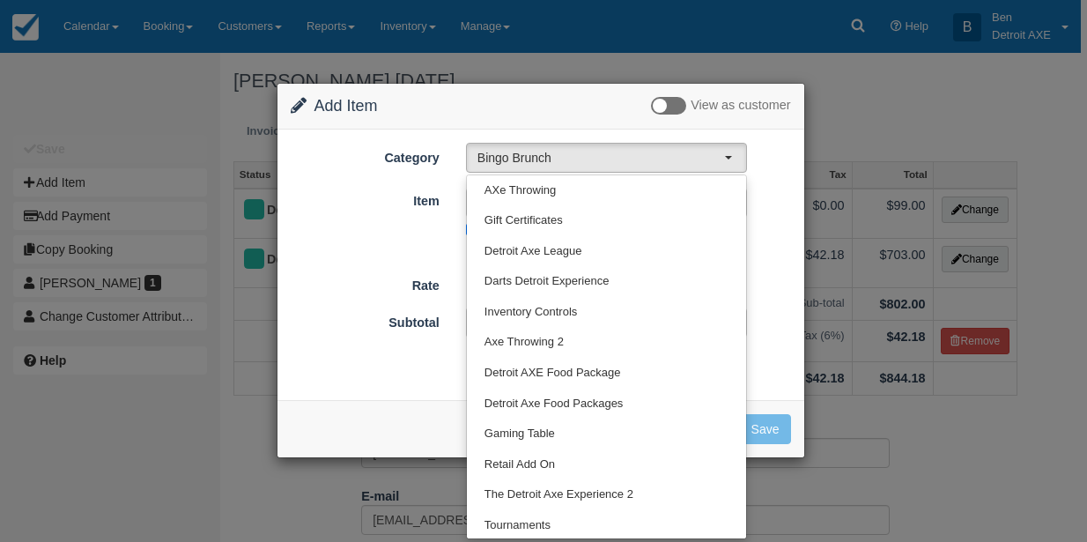
scroll to position [307, 0]
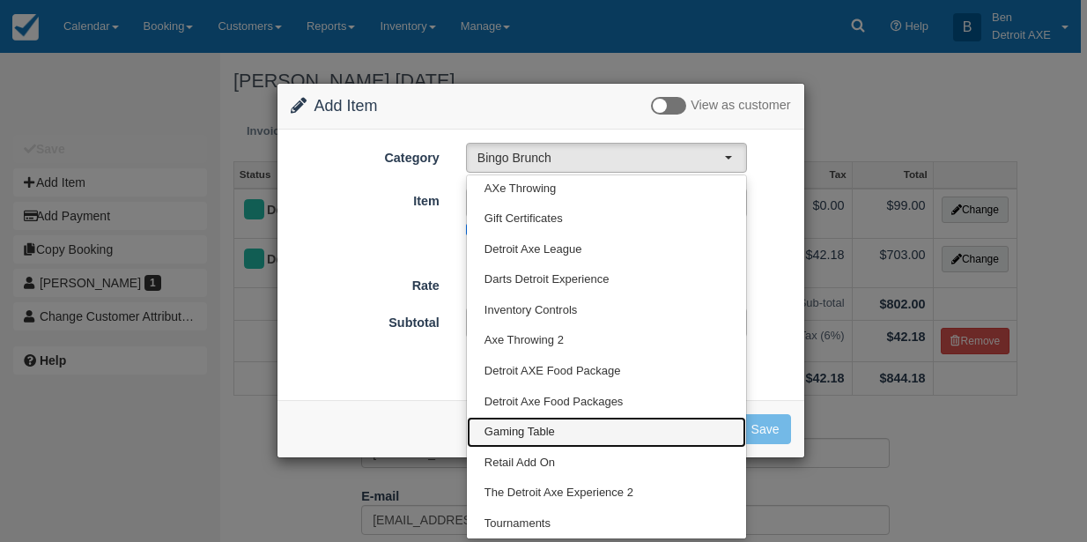
click at [520, 424] on span "Gaming Table" at bounding box center [520, 432] width 70 height 17
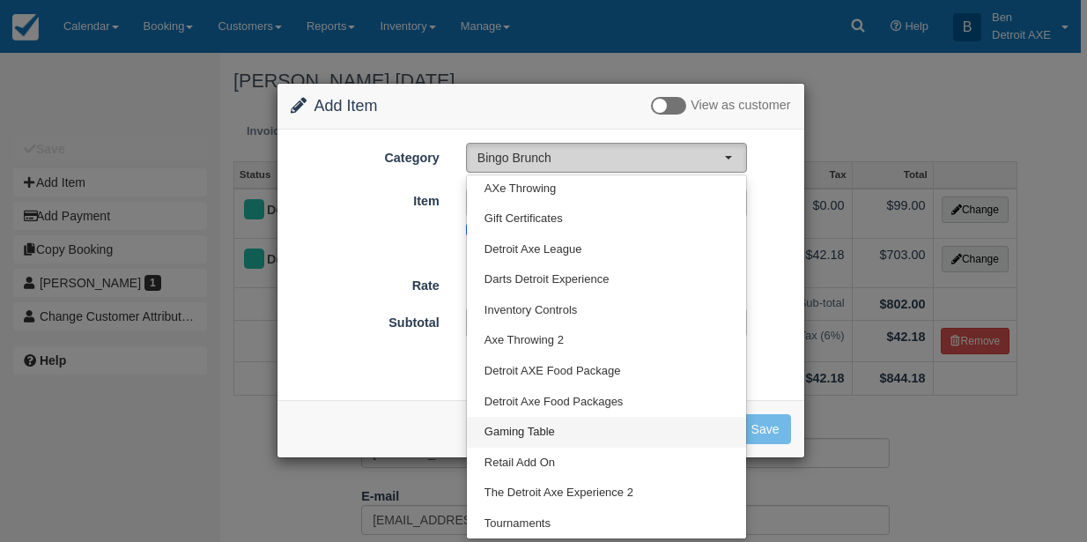
select select "6"
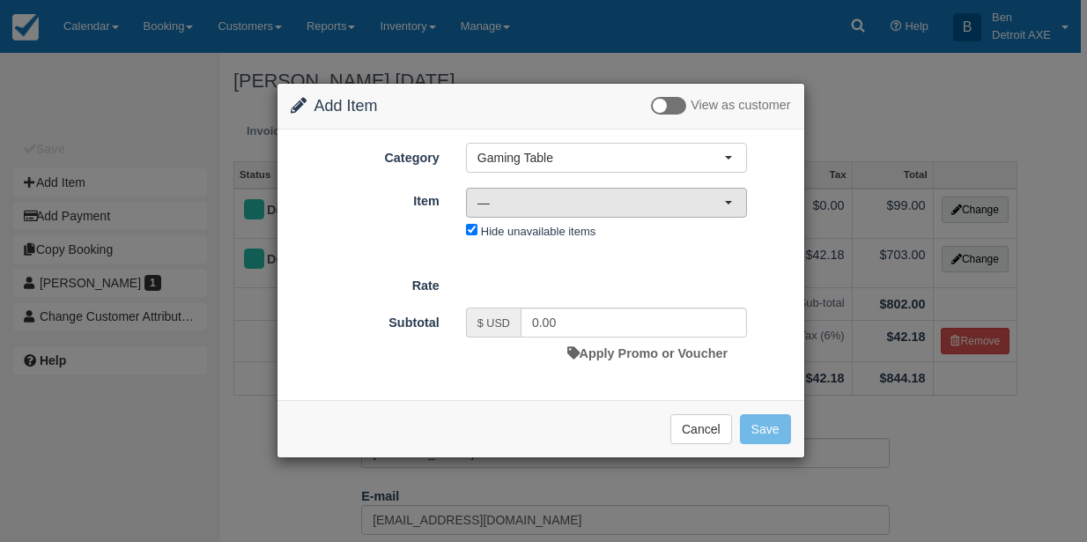
click at [523, 215] on button "—" at bounding box center [606, 203] width 281 height 30
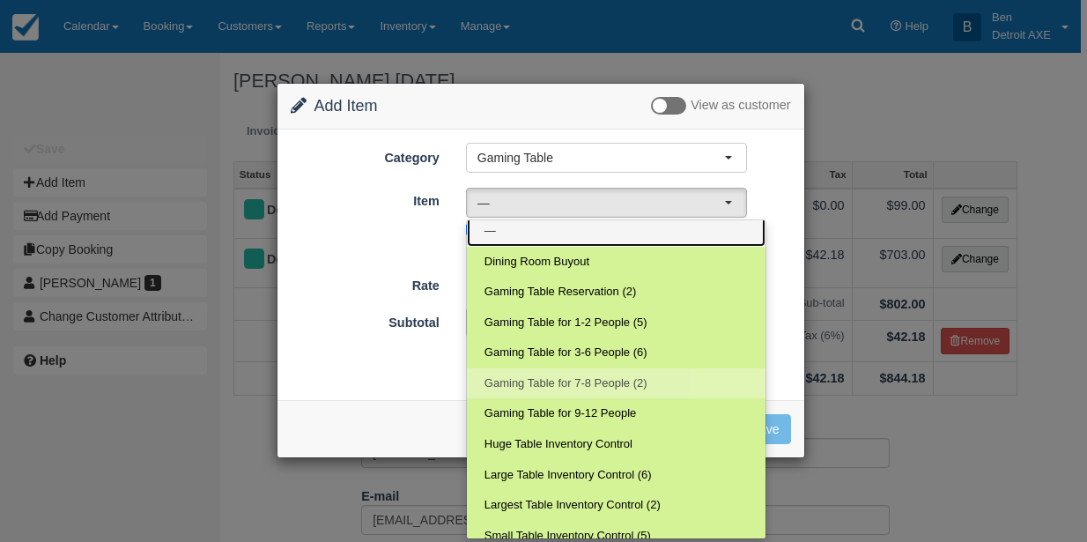
scroll to position [0, 0]
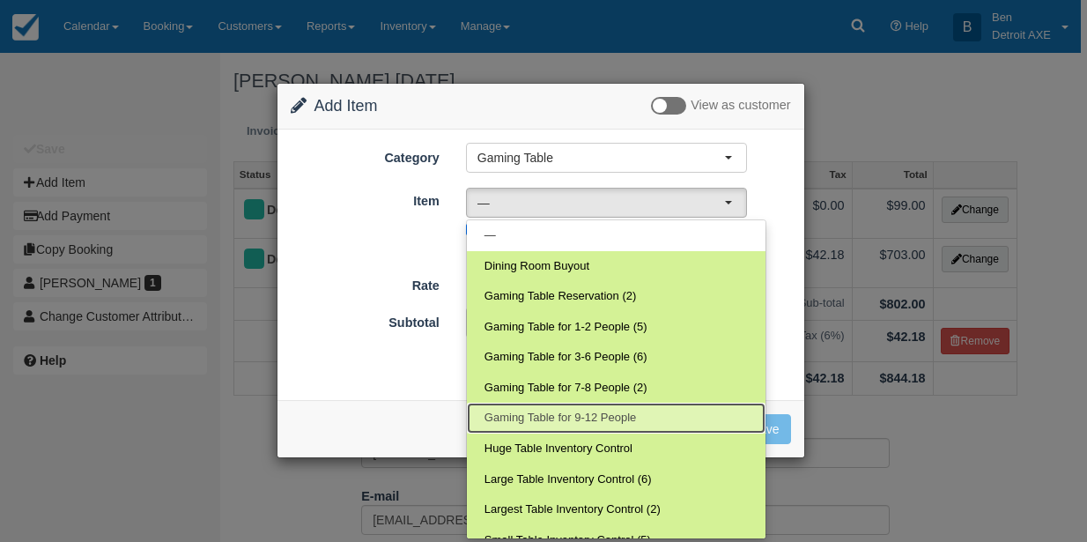
click at [553, 411] on span "Gaming Table for 9-12 People" at bounding box center [561, 418] width 152 height 17
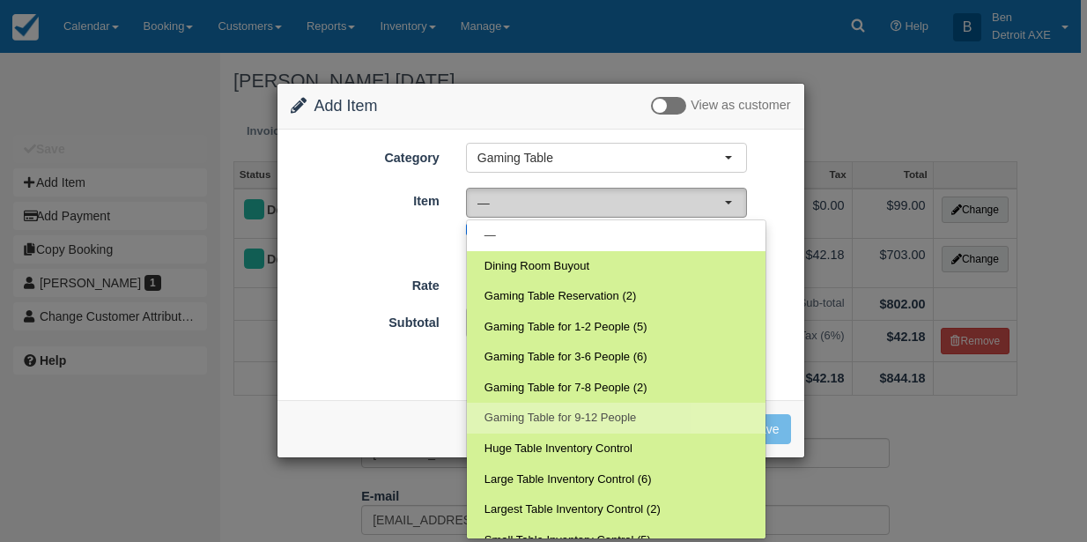
select select "182"
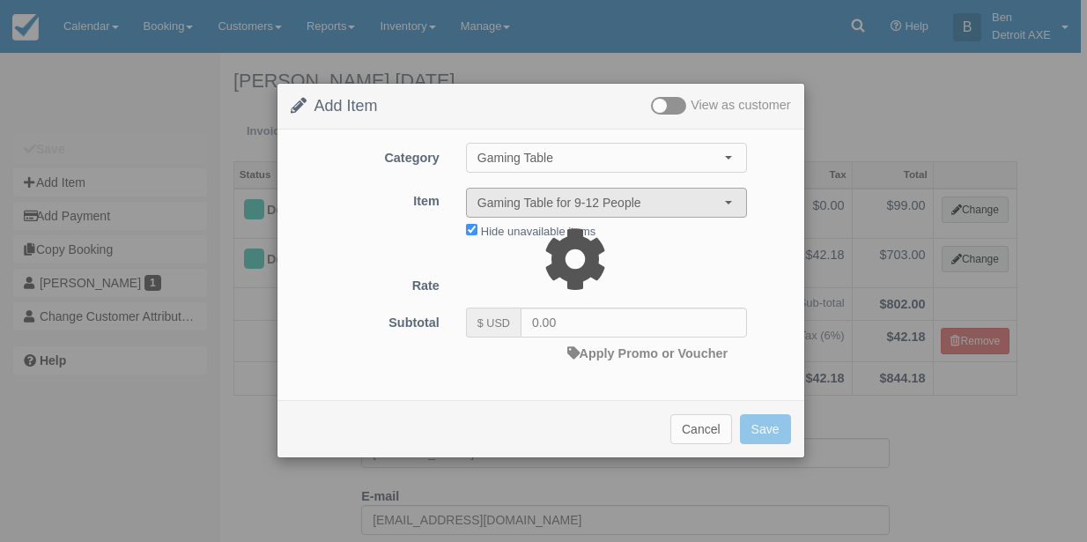
type input "9.00"
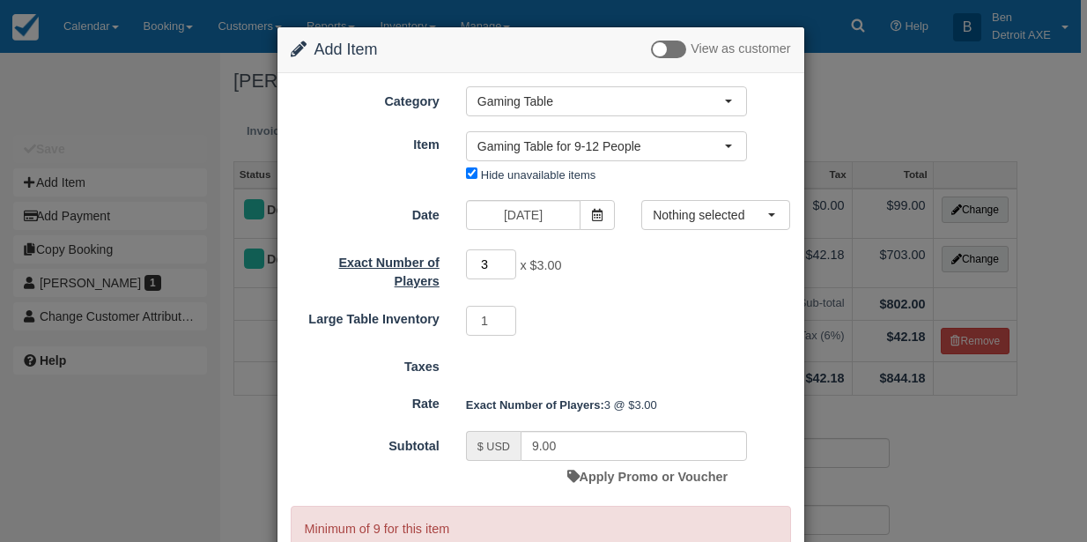
drag, startPoint x: 496, startPoint y: 264, endPoint x: 438, endPoint y: 269, distance: 58.3
click at [438, 269] on div "Exact Number of Players 3 x $3.00 Minimum of 9Maximum of 12" at bounding box center [541, 269] width 527 height 42
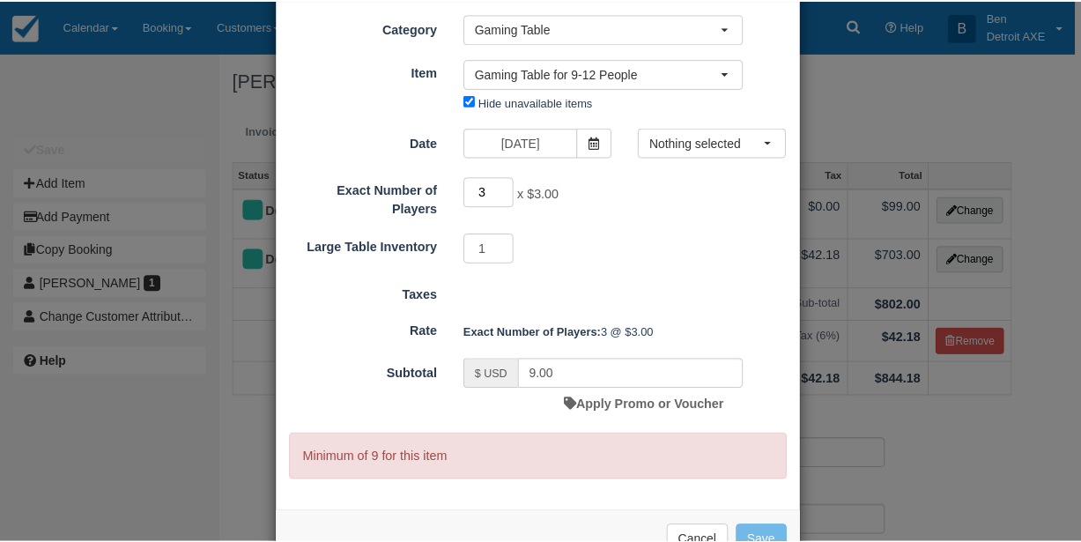
scroll to position [126, 0]
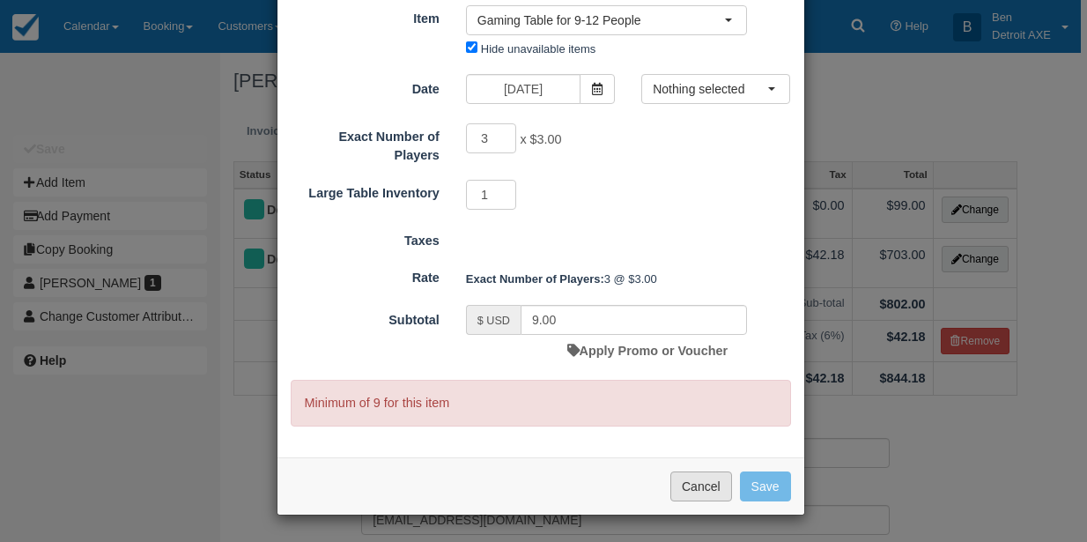
click at [696, 486] on button "Cancel" at bounding box center [702, 486] width 62 height 30
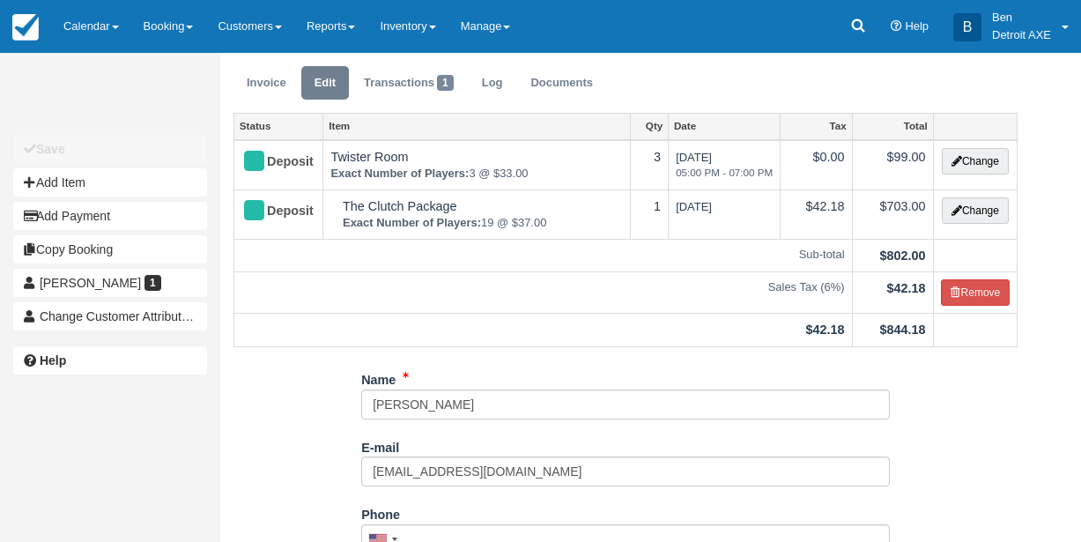
scroll to position [165, 0]
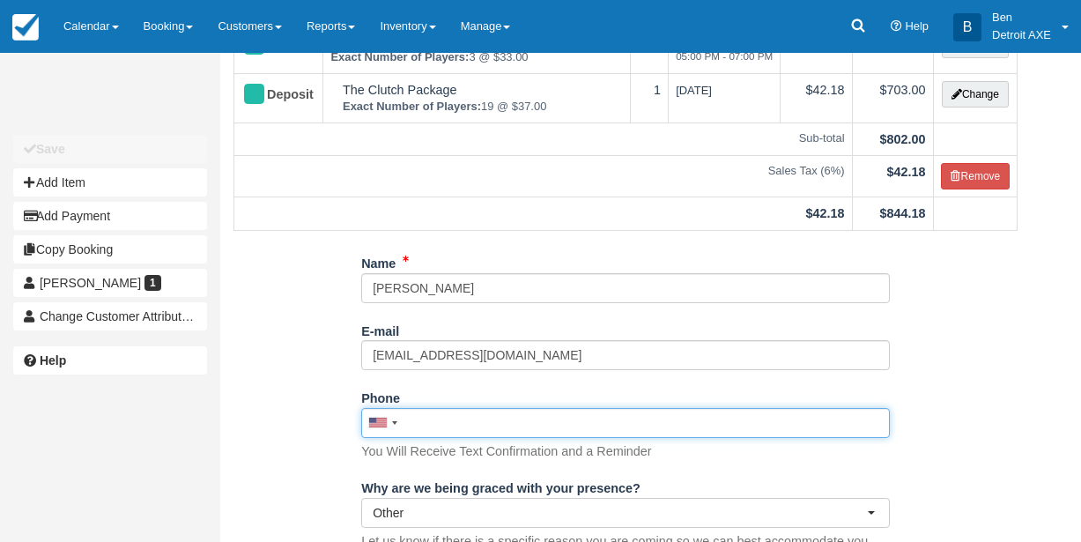
click at [545, 420] on input "Phone" at bounding box center [625, 423] width 529 height 30
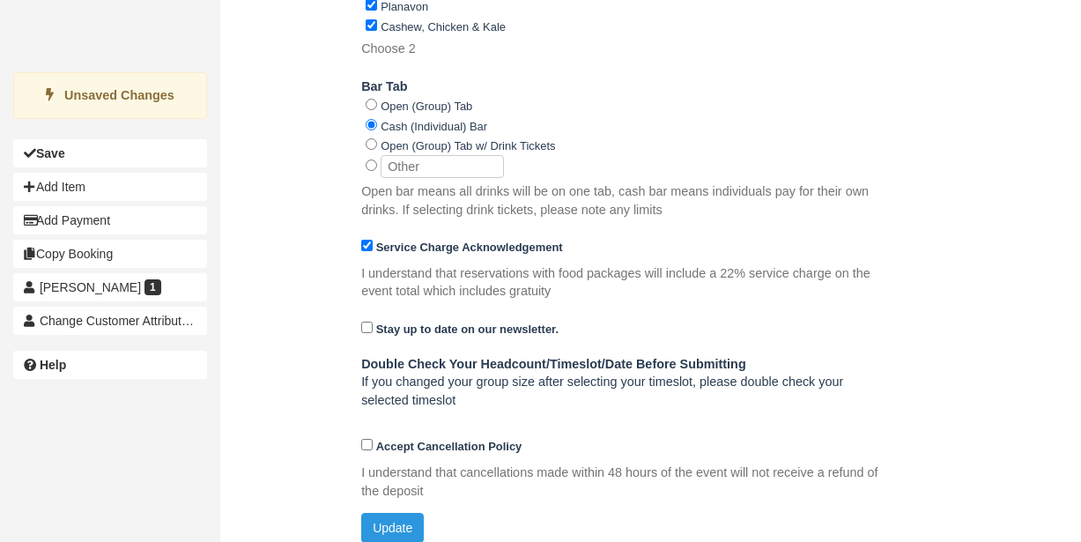
scroll to position [1273, 0]
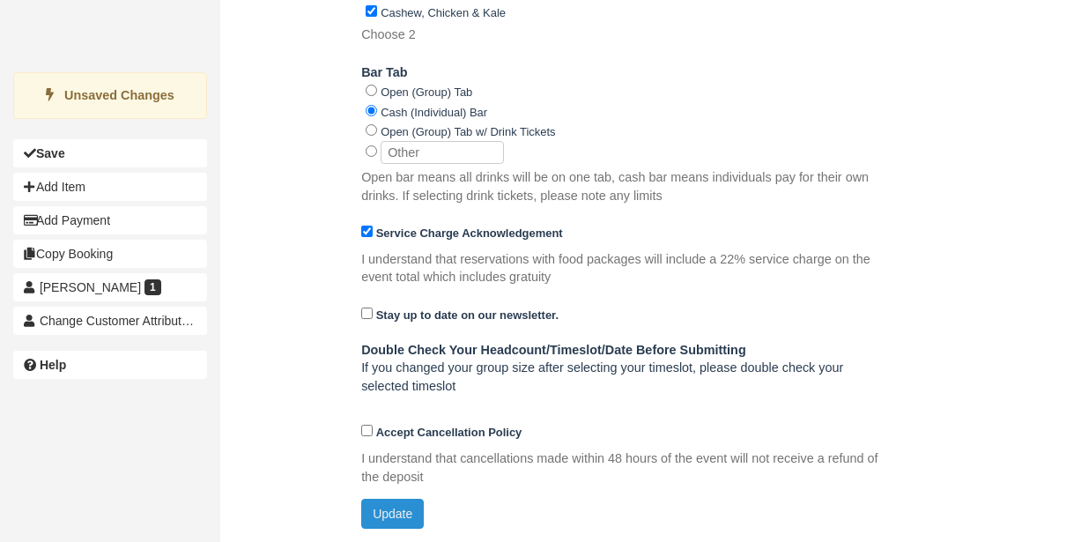
click at [403, 524] on button "Update" at bounding box center [392, 514] width 63 height 30
type input "[PHONE_NUMBER]"
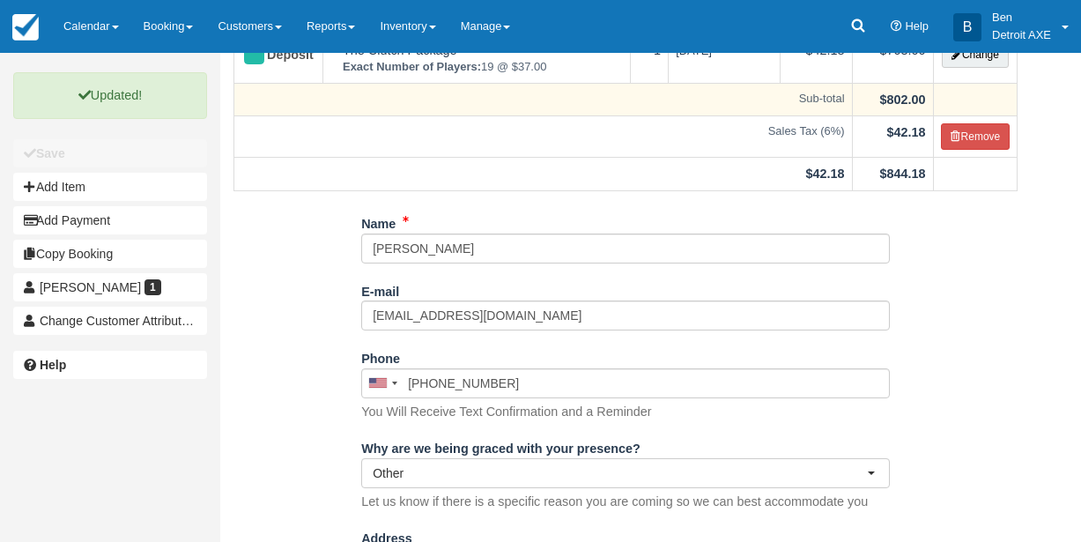
scroll to position [0, 0]
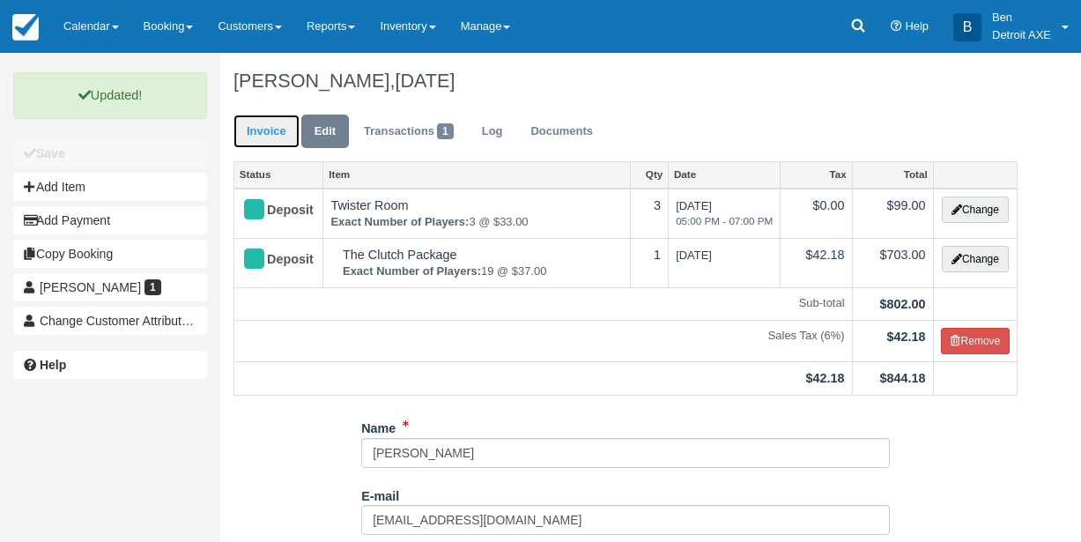
click at [283, 139] on link "Invoice" at bounding box center [267, 132] width 66 height 34
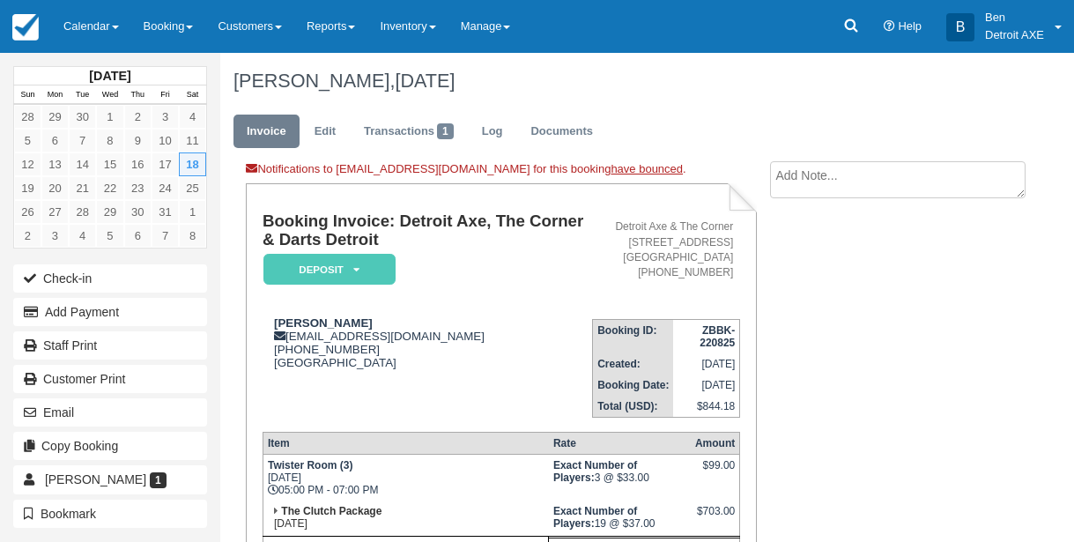
click at [975, 192] on textarea at bounding box center [898, 179] width 256 height 37
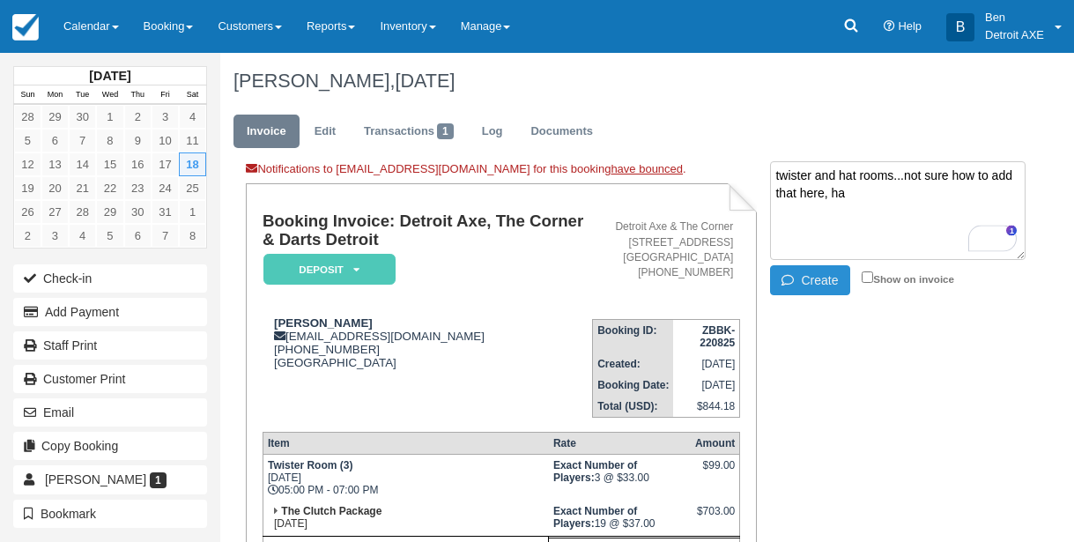
type textarea "twister and hat rooms...not sure how to add that here, ha"
click at [791, 283] on icon "button" at bounding box center [791, 280] width 19 height 12
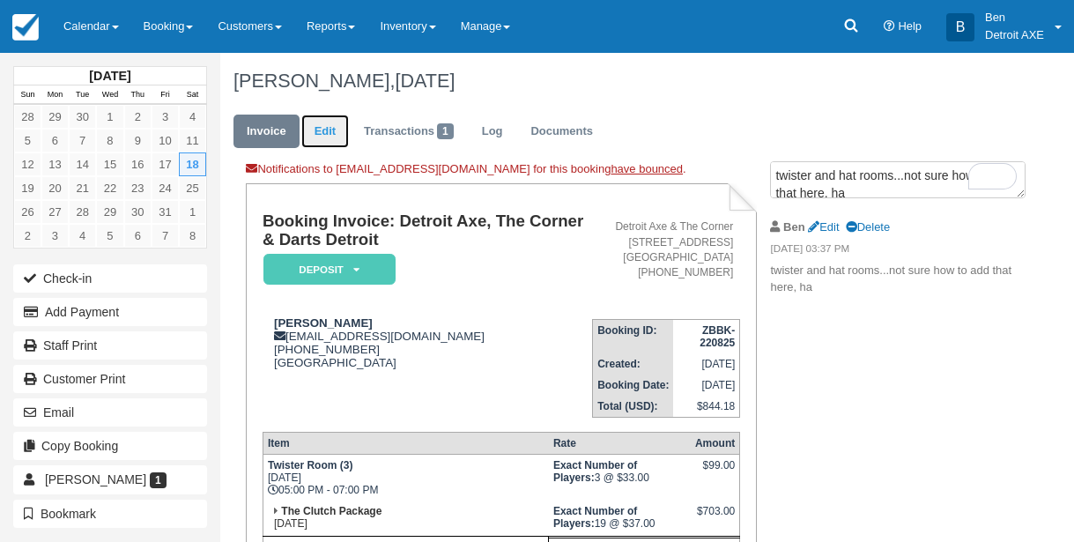
click at [325, 132] on link "Edit" at bounding box center [325, 132] width 48 height 34
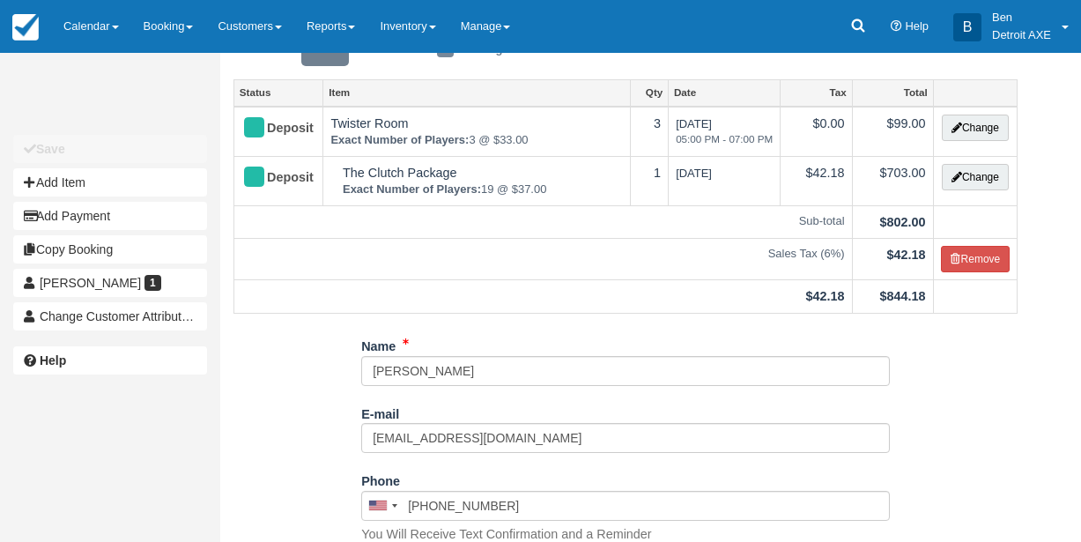
scroll to position [193, 0]
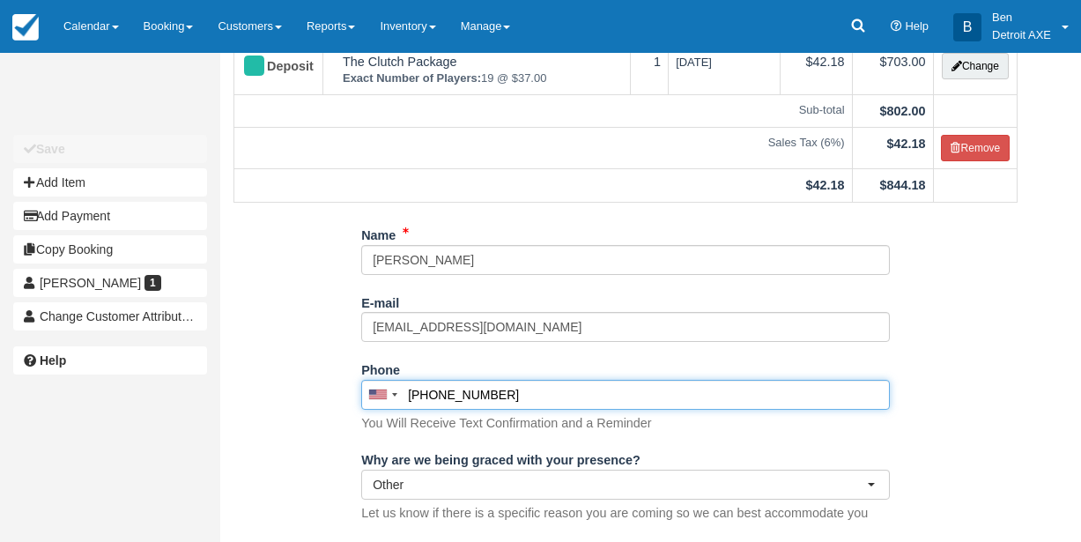
click at [518, 404] on input "[PHONE_NUMBER]" at bounding box center [625, 395] width 529 height 30
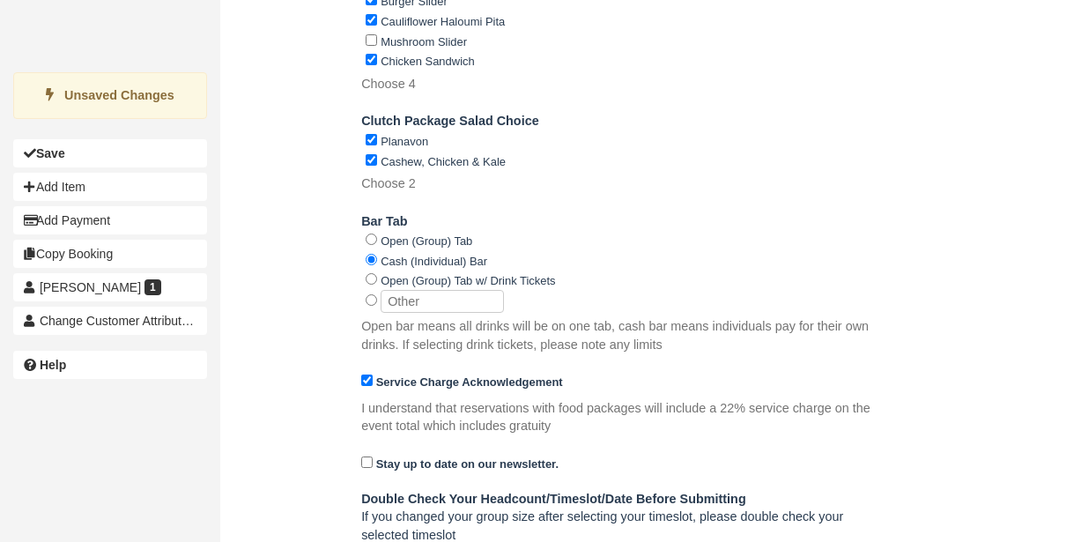
scroll to position [1273, 0]
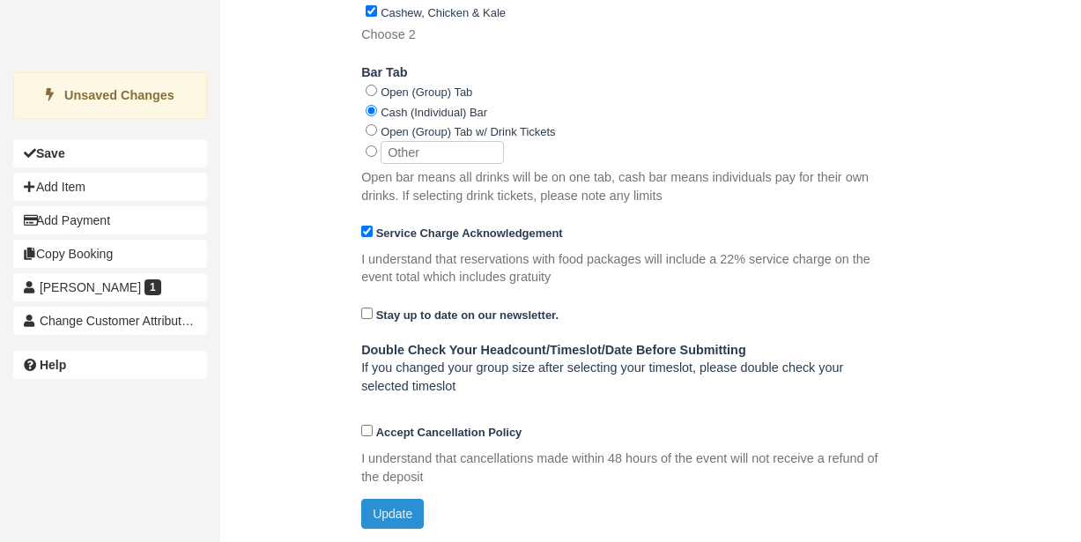
click at [389, 522] on button "Update" at bounding box center [392, 514] width 63 height 30
type input "[PHONE_NUMBER]"
